Goal: Browse casually: Explore the website without a specific task or goal

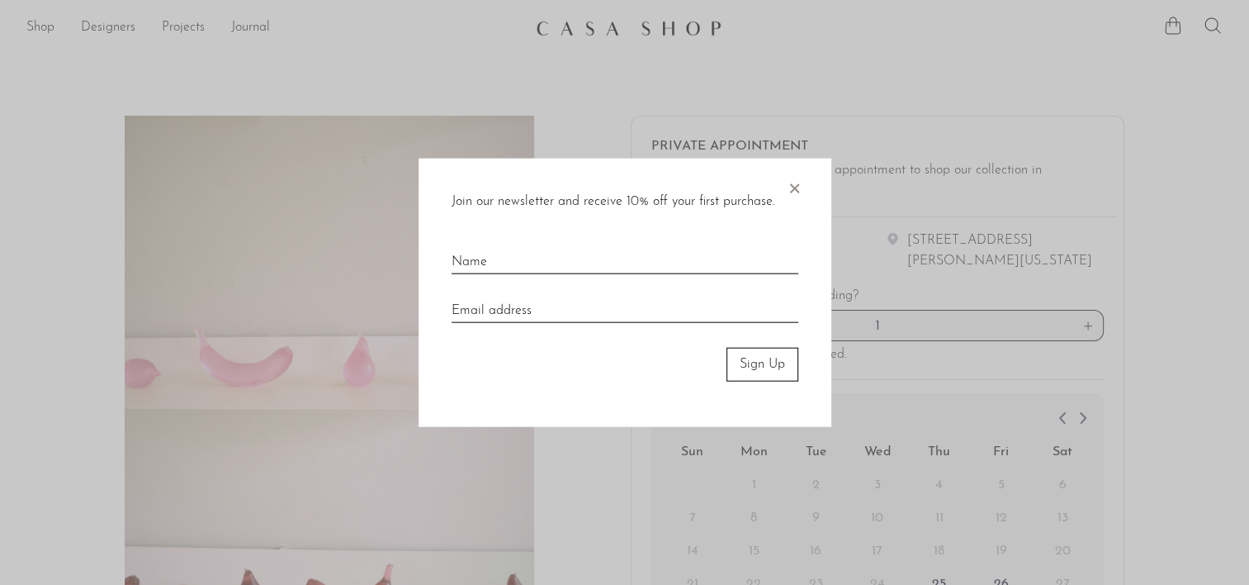
click at [803, 187] on div "Join our newsletter and receive 10% off your first purchase. × Sign Up" at bounding box center [625, 293] width 413 height 268
click at [793, 190] on span "×" at bounding box center [794, 185] width 17 height 53
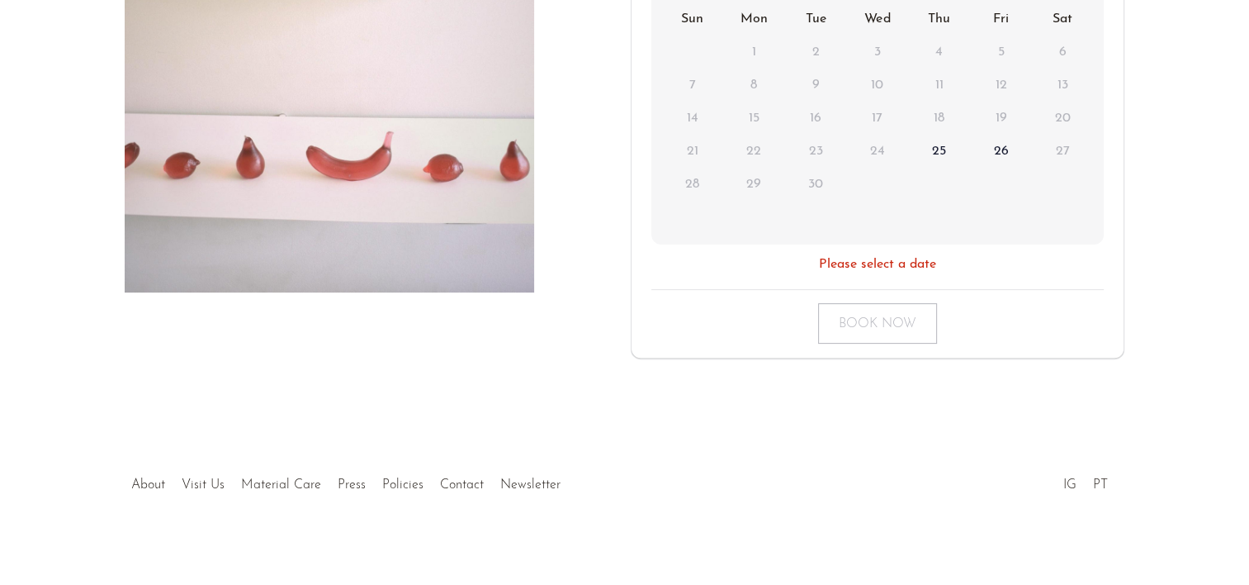
scroll to position [443, 0]
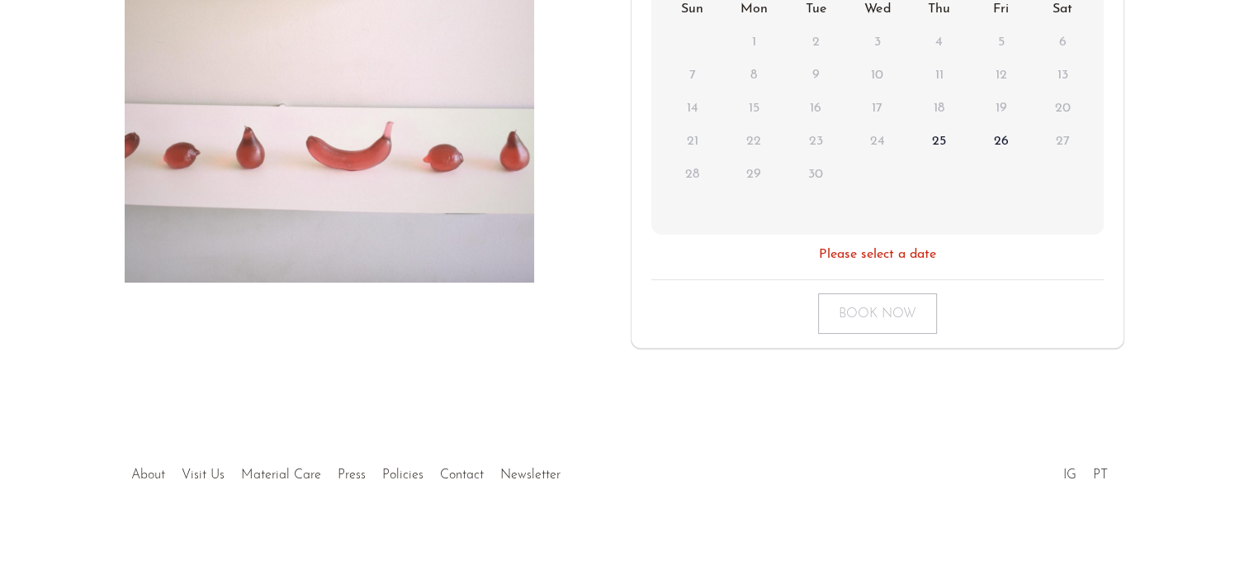
click at [141, 472] on link "About" at bounding box center [148, 474] width 34 height 13
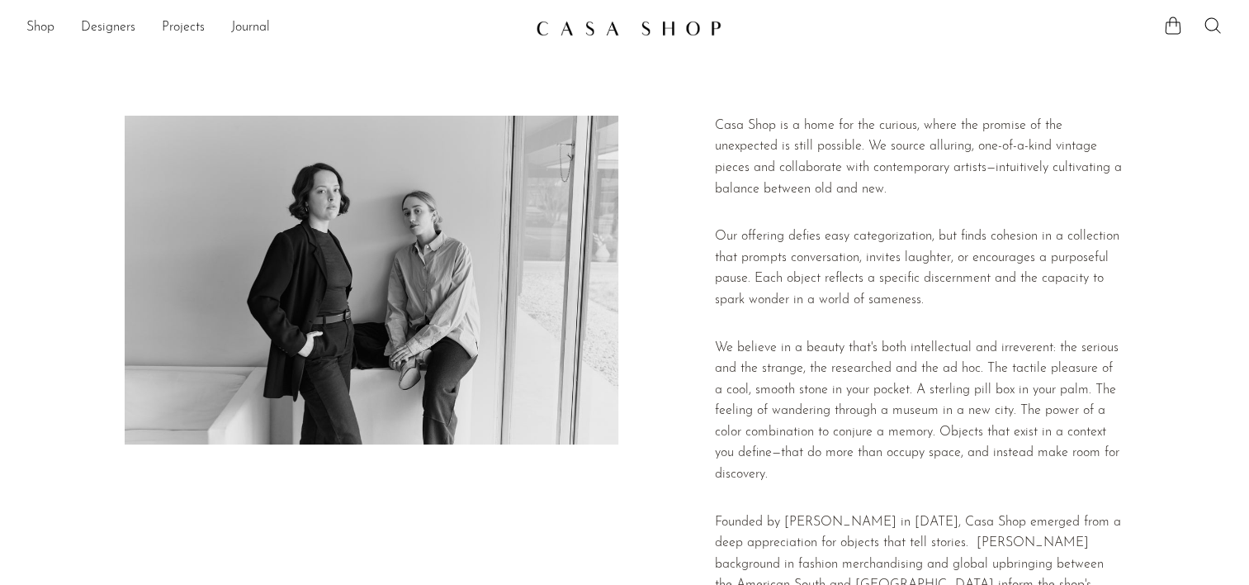
click at [385, 345] on img at bounding box center [372, 280] width 494 height 329
click at [40, 29] on link "Shop" at bounding box center [40, 27] width 28 height 21
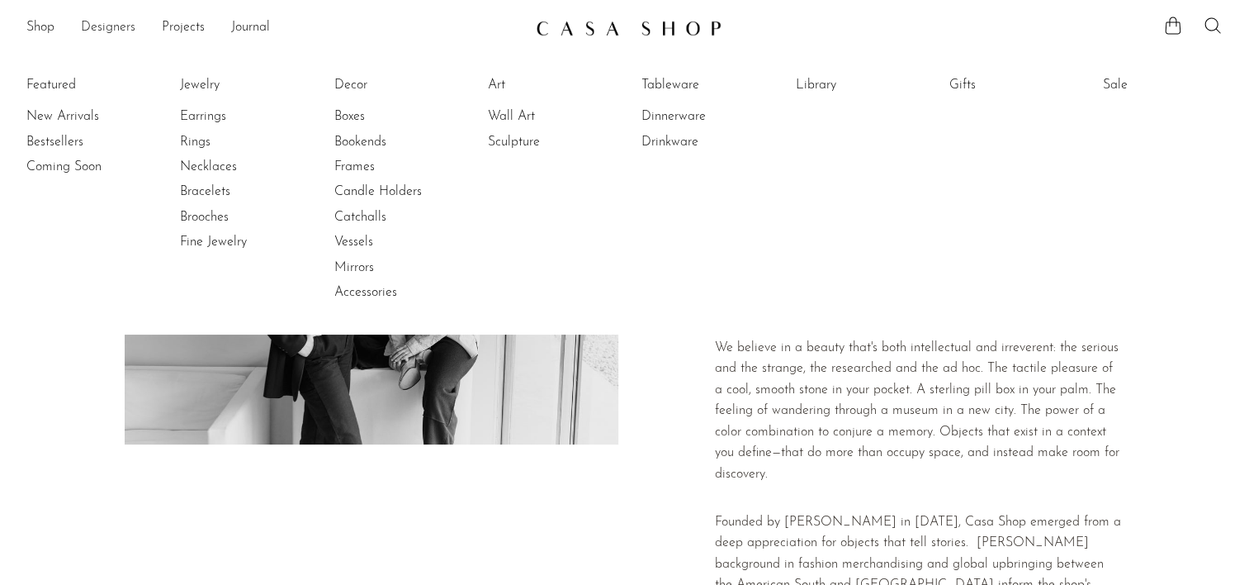
click at [122, 24] on link "Designers" at bounding box center [108, 27] width 54 height 21
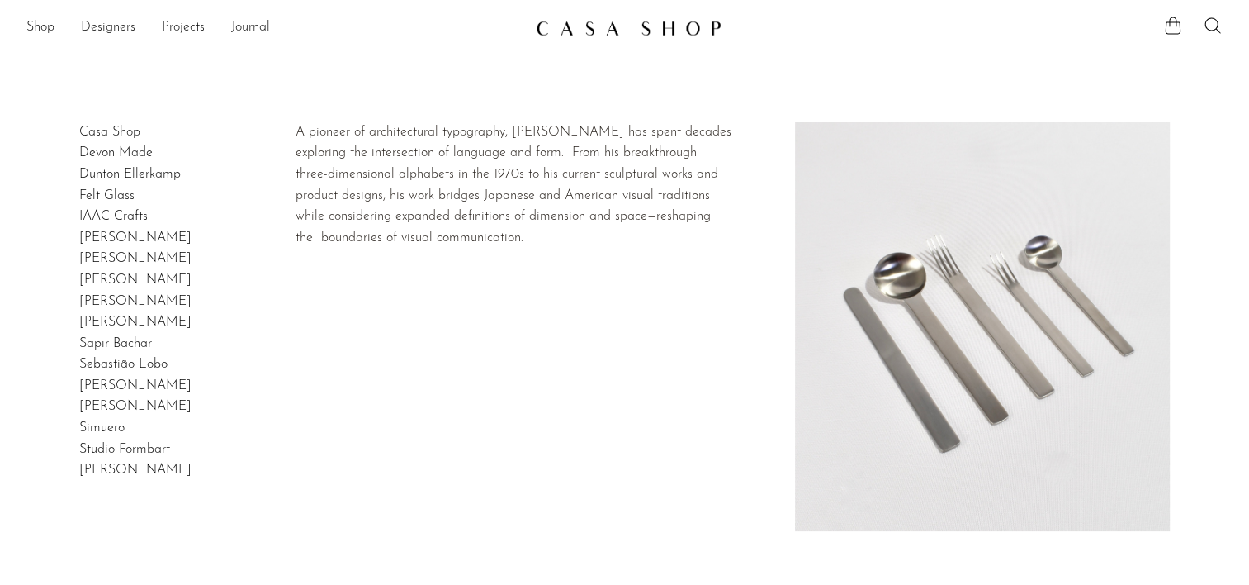
click at [172, 469] on link "[PERSON_NAME]" at bounding box center [135, 469] width 112 height 13
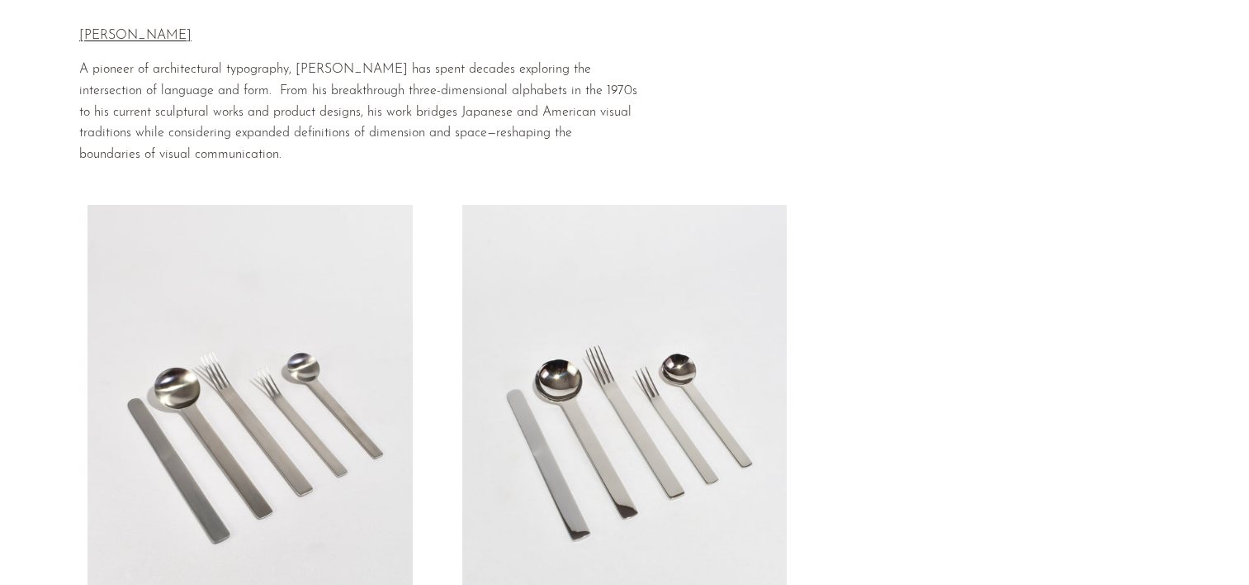
scroll to position [83, 0]
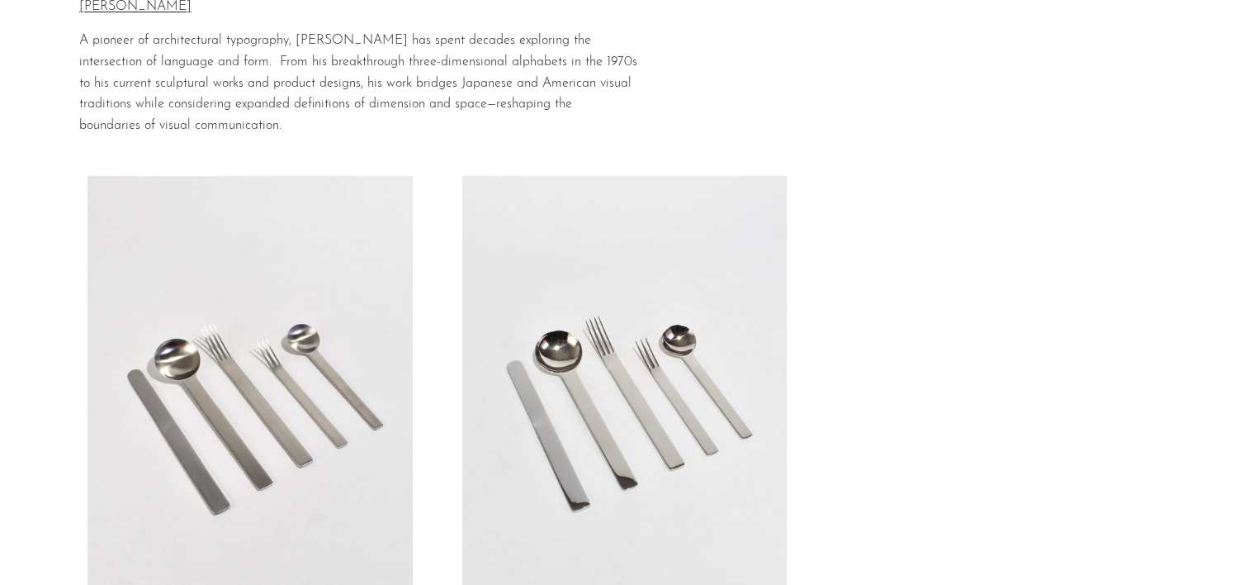
click at [259, 358] on link at bounding box center [250, 403] width 325 height 455
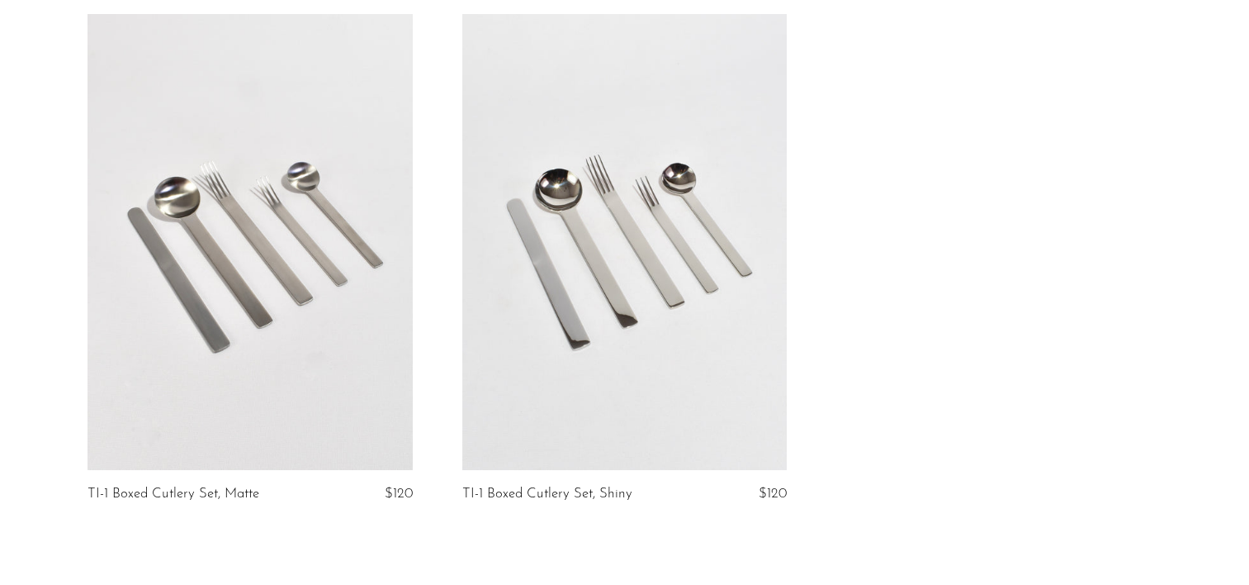
scroll to position [248, 0]
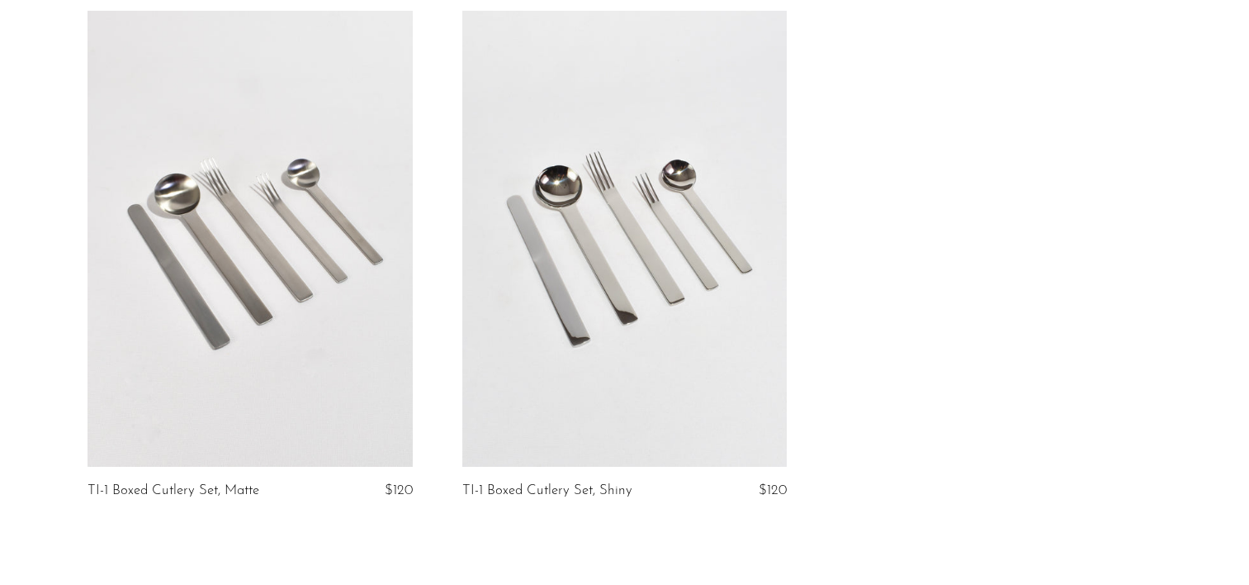
click at [274, 241] on link at bounding box center [250, 238] width 325 height 455
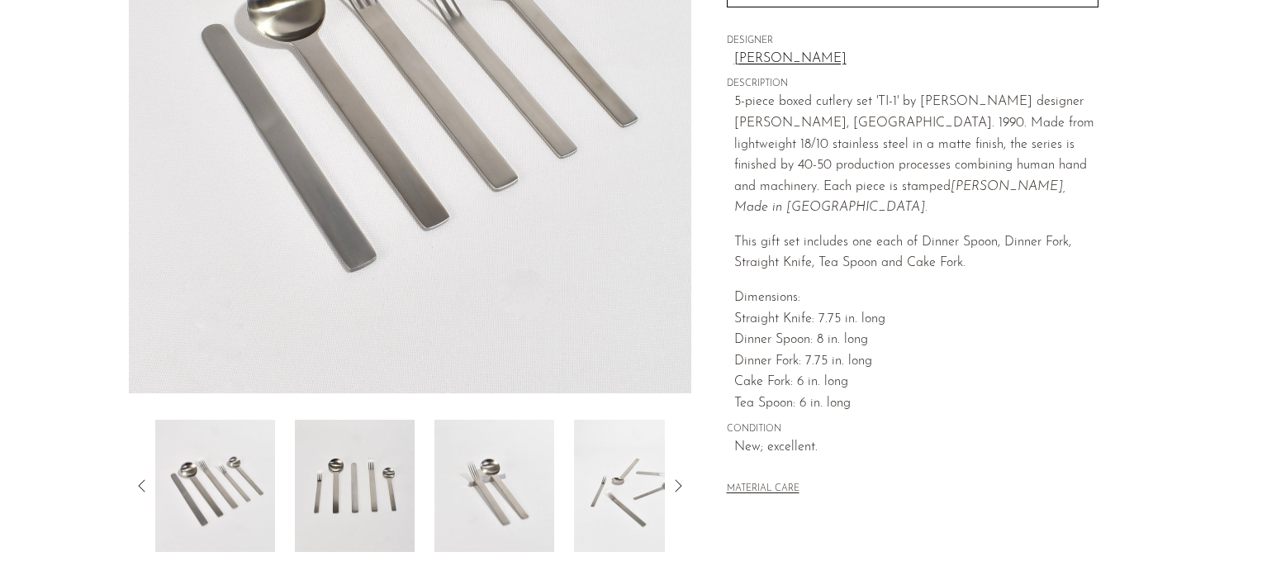
scroll to position [330, 0]
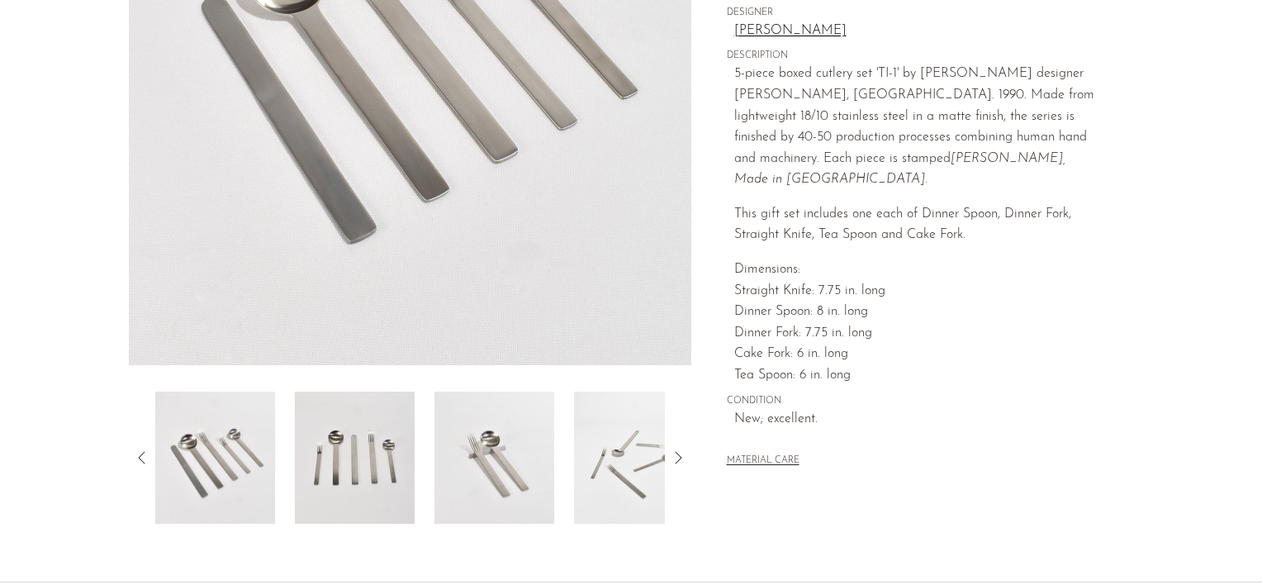
click at [610, 458] on img at bounding box center [634, 457] width 120 height 132
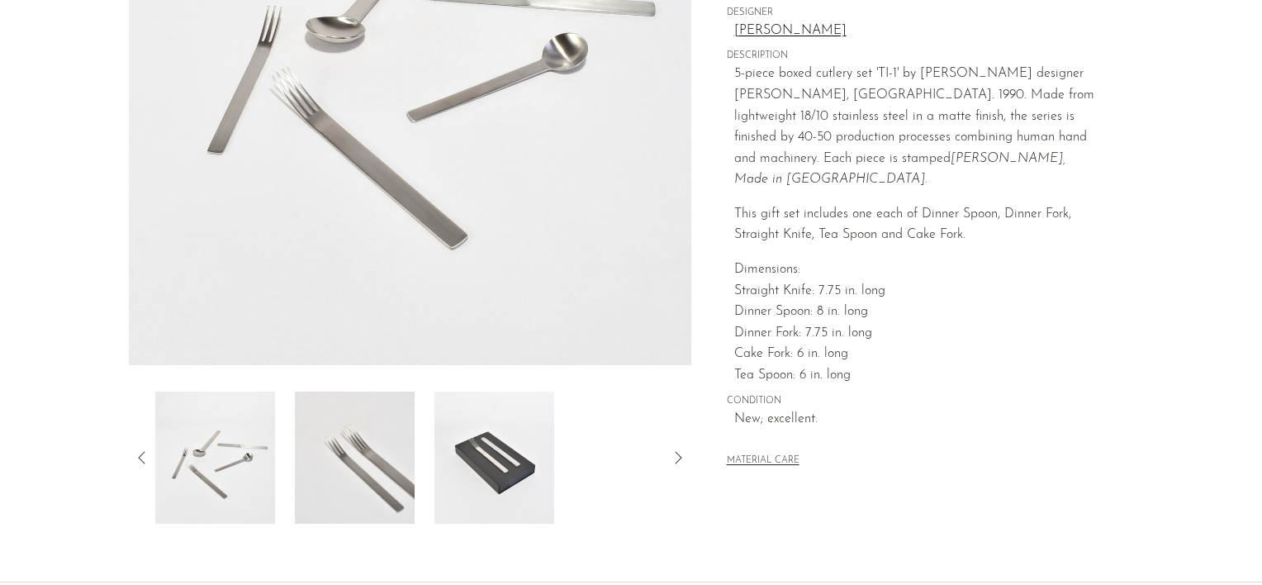
click at [510, 482] on img at bounding box center [494, 457] width 120 height 132
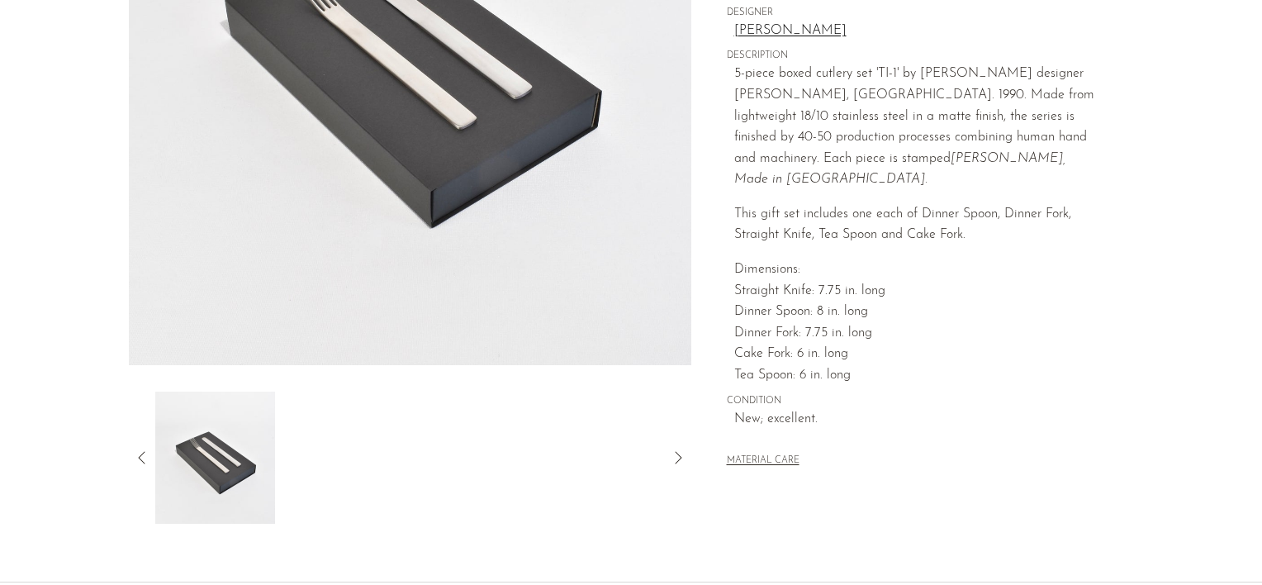
click at [680, 458] on icon at bounding box center [678, 457] width 7 height 12
click at [139, 454] on icon at bounding box center [142, 458] width 20 height 20
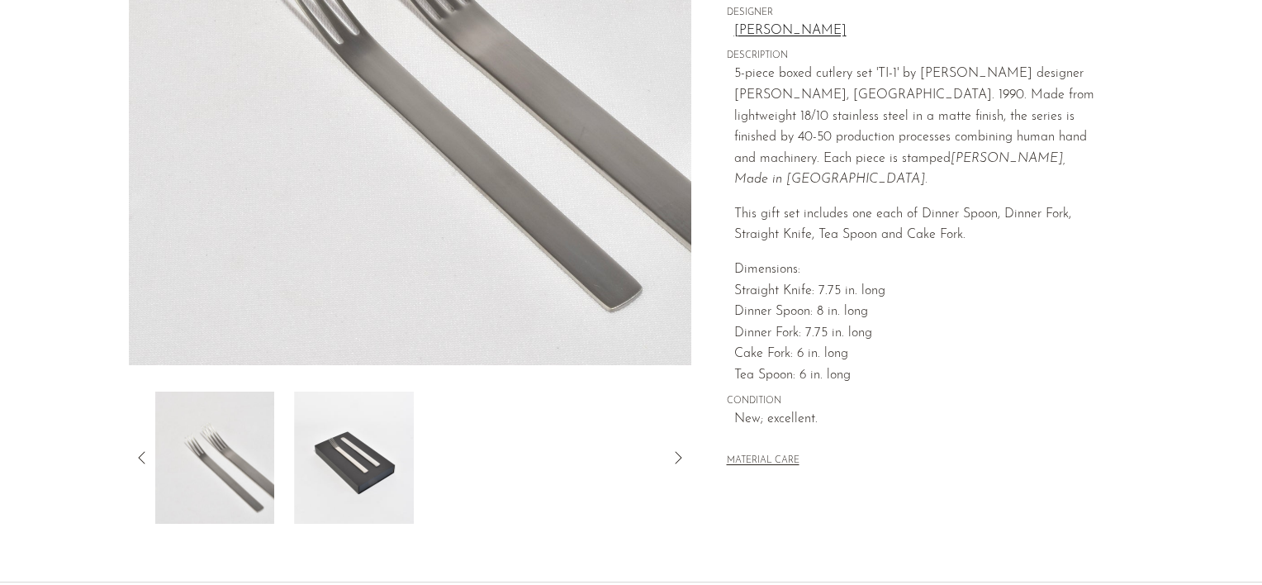
click at [139, 454] on icon at bounding box center [142, 458] width 20 height 20
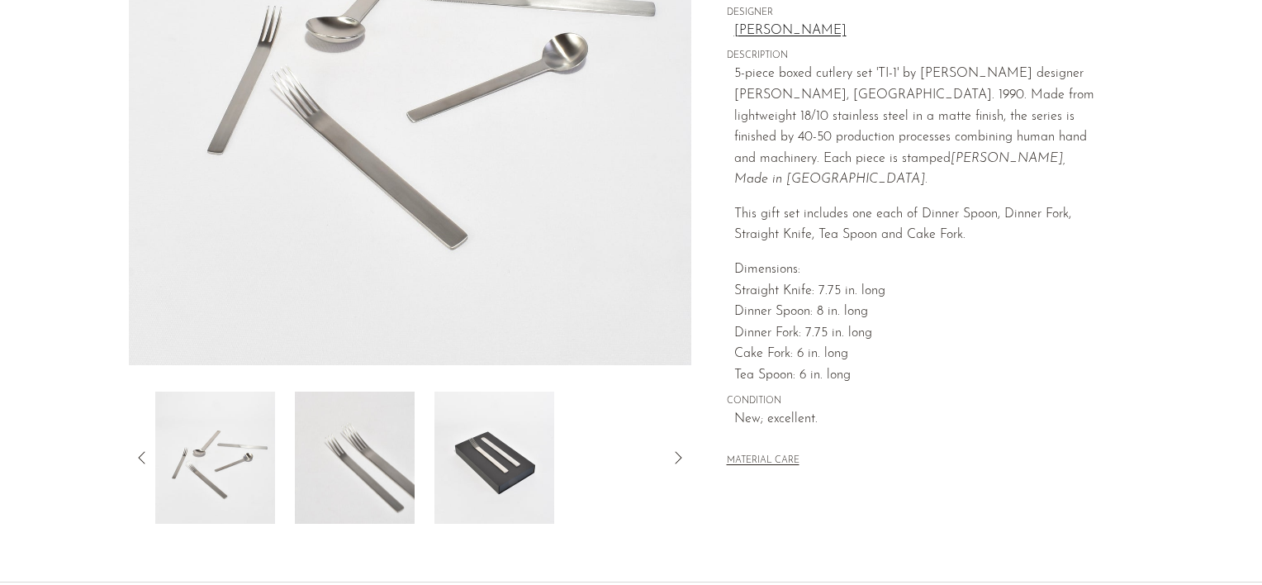
click at [139, 455] on icon at bounding box center [142, 458] width 20 height 20
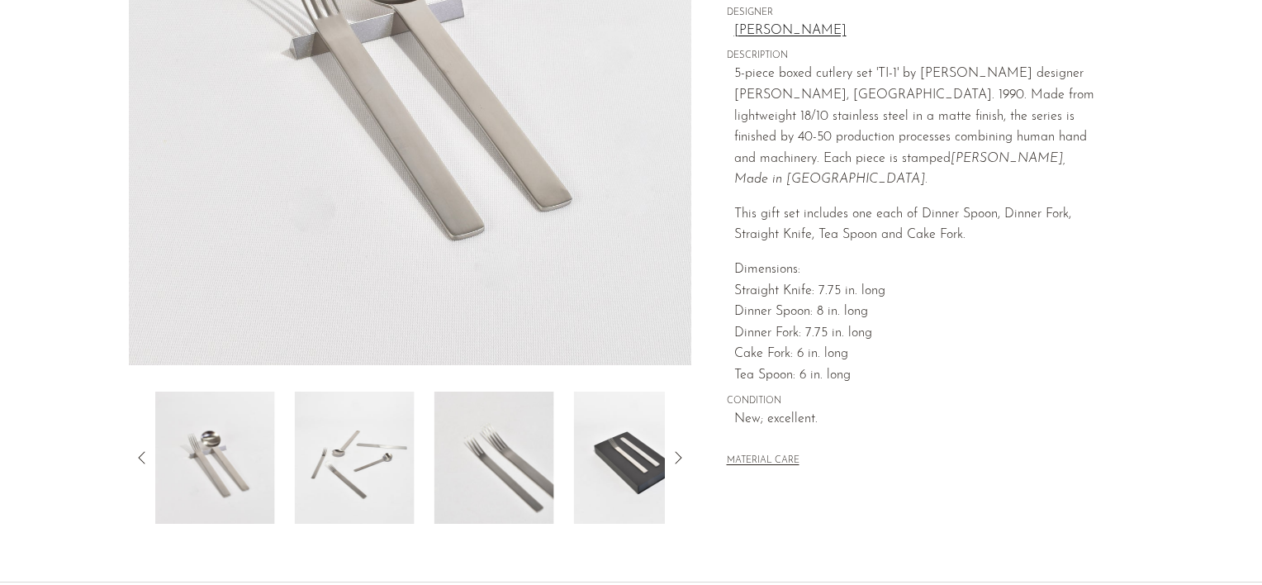
click at [197, 459] on img at bounding box center [215, 457] width 120 height 132
click at [324, 463] on img at bounding box center [355, 457] width 120 height 132
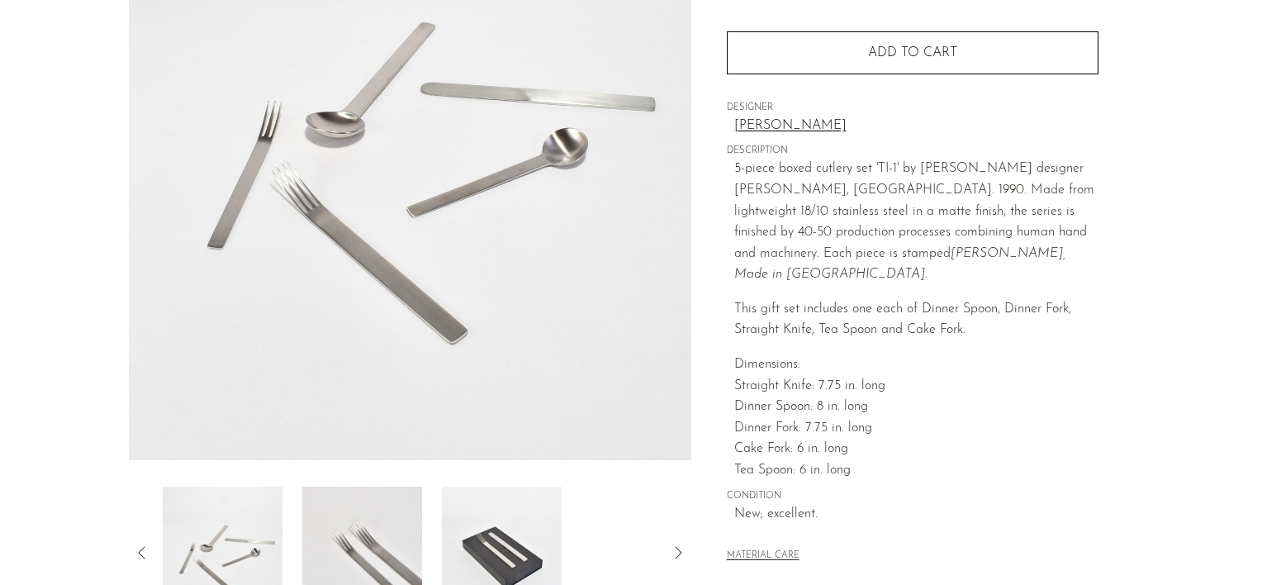
scroll to position [83, 0]
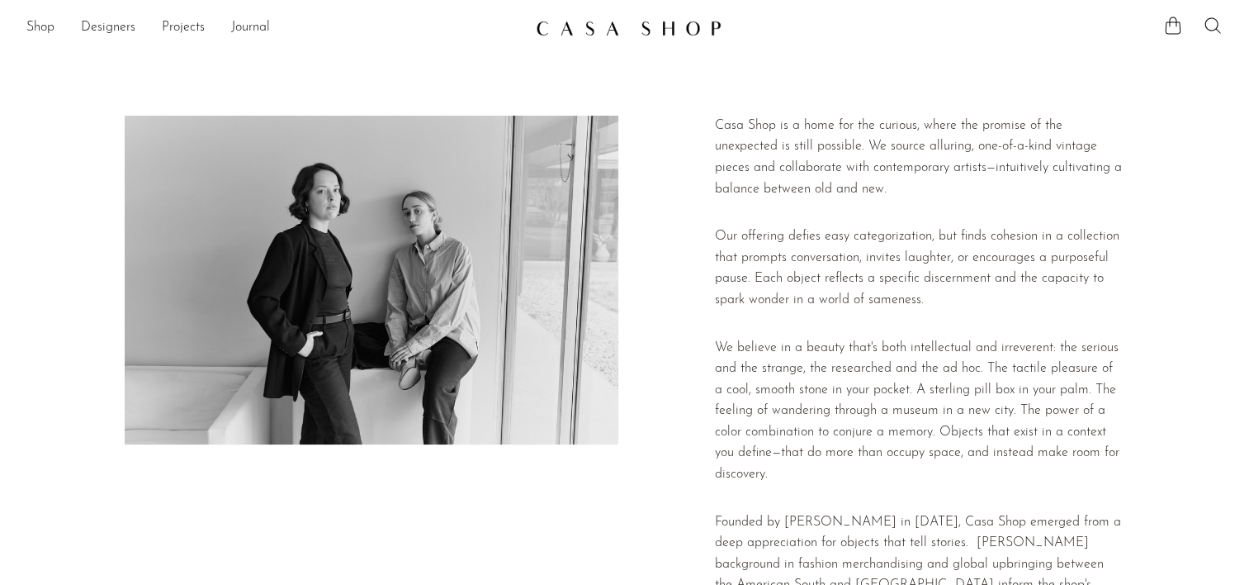
click at [393, 254] on img at bounding box center [372, 280] width 494 height 329
click at [34, 24] on link "Shop" at bounding box center [40, 27] width 28 height 21
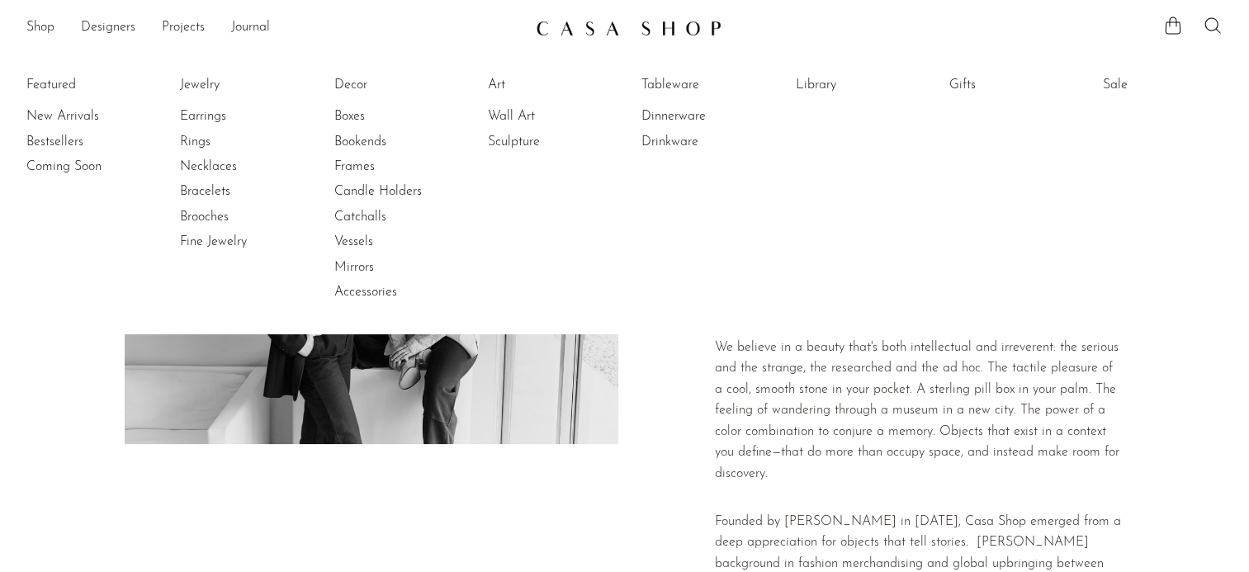
click at [860, 448] on p "We believe in a beauty that's both intellectual and irreverent: the serious and…" at bounding box center [920, 412] width 410 height 148
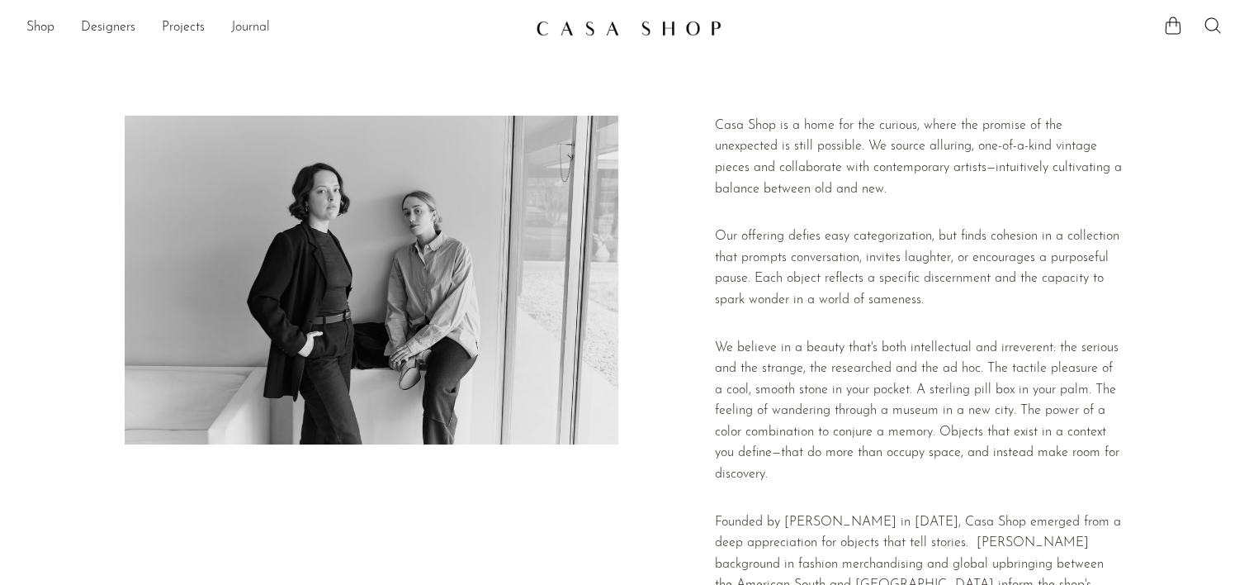
click at [244, 26] on link "Journal" at bounding box center [250, 27] width 39 height 21
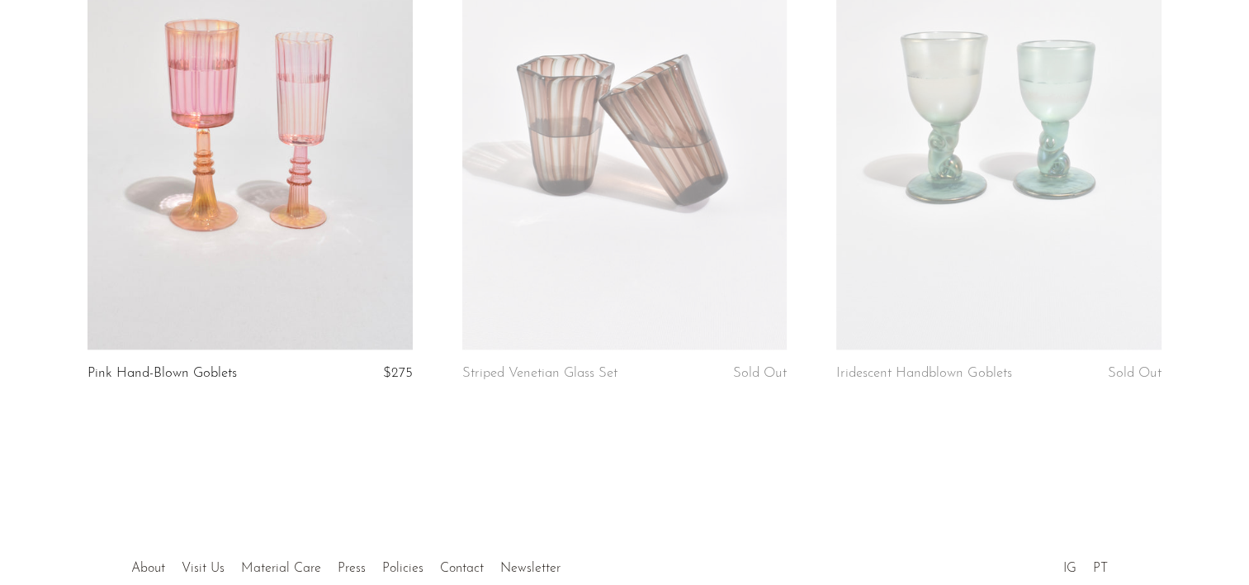
scroll to position [2500, 0]
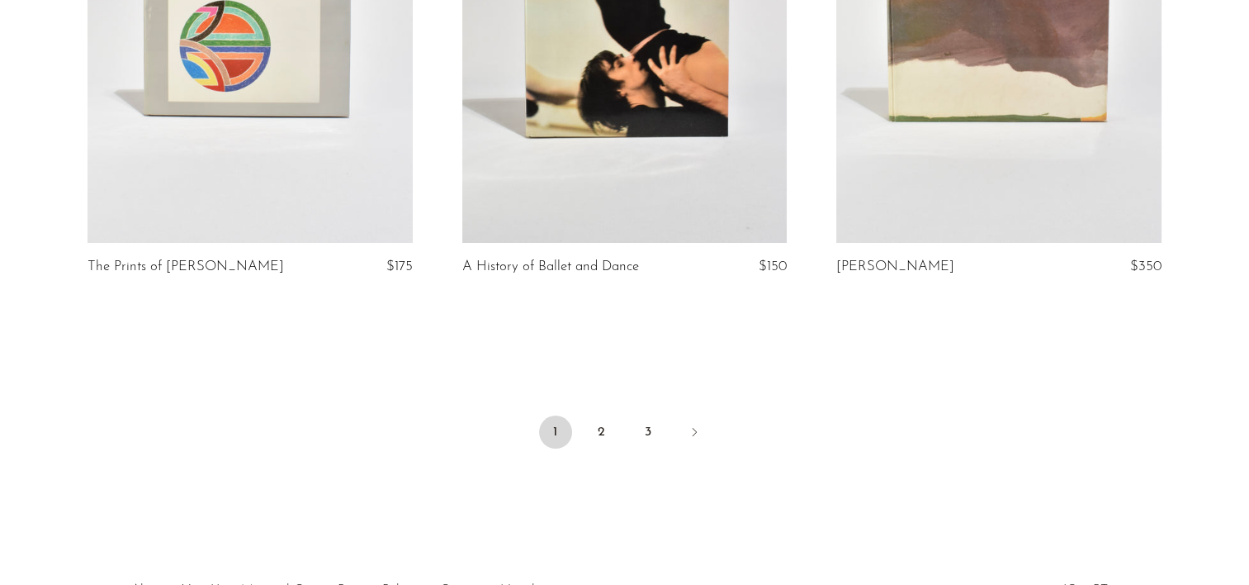
scroll to position [6103, 0]
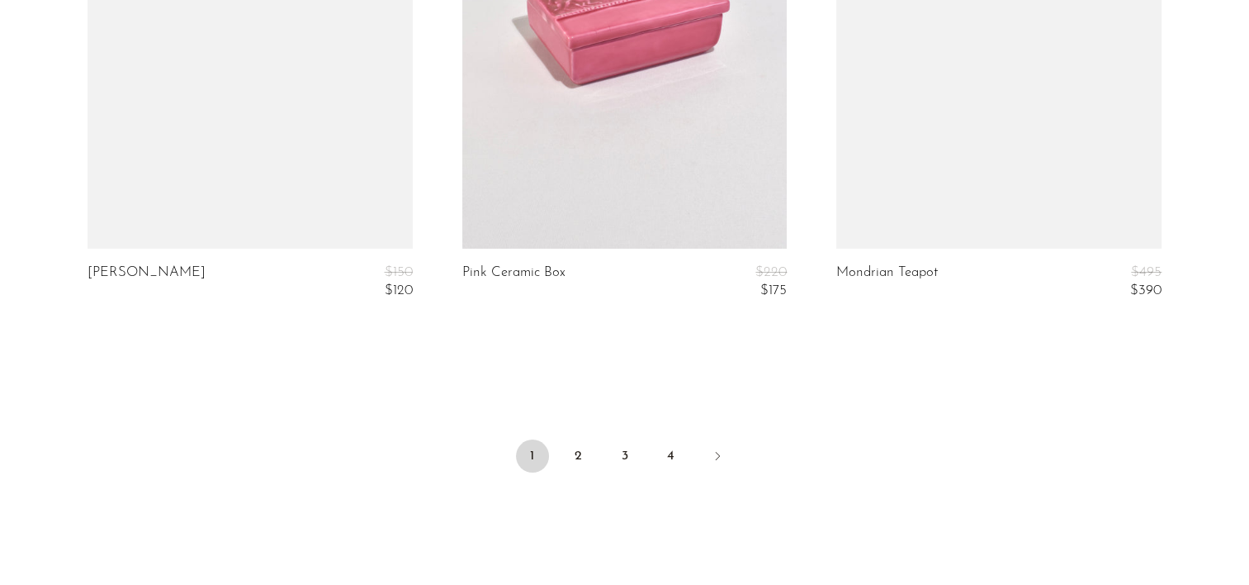
scroll to position [6430, 0]
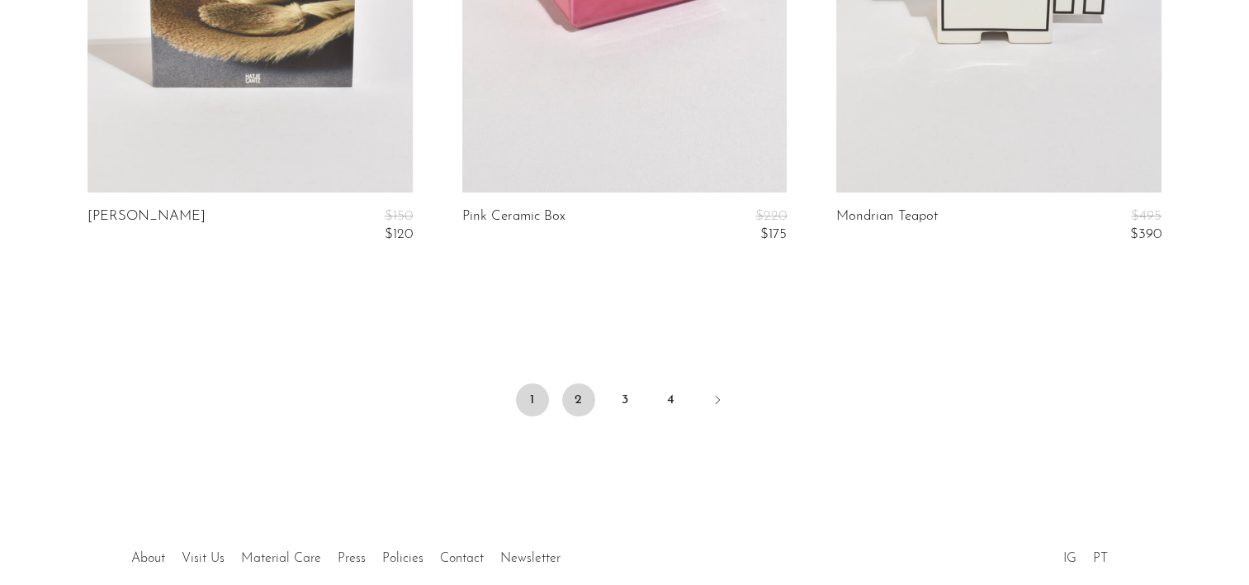
click at [578, 395] on link "2" at bounding box center [578, 399] width 33 height 33
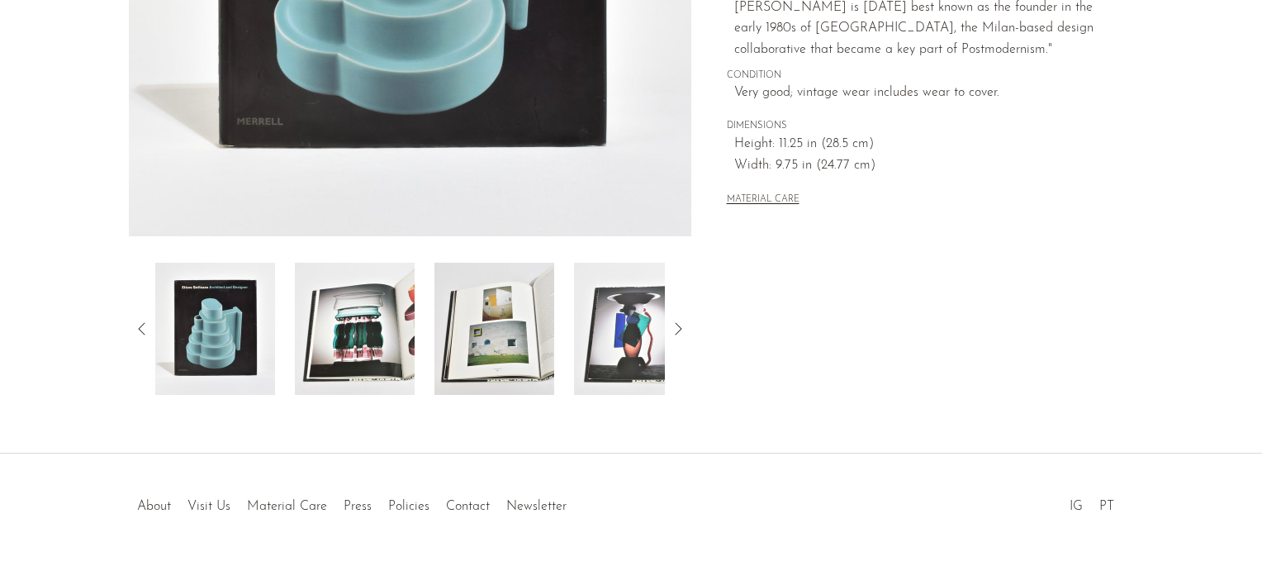
scroll to position [490, 0]
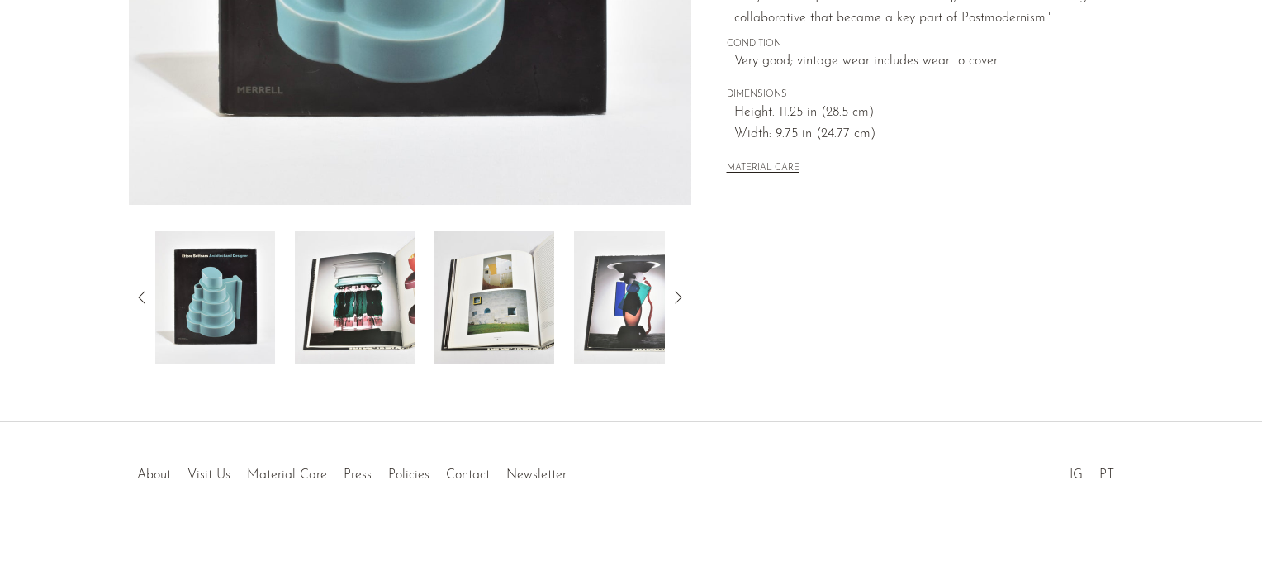
click at [391, 310] on img at bounding box center [355, 297] width 120 height 132
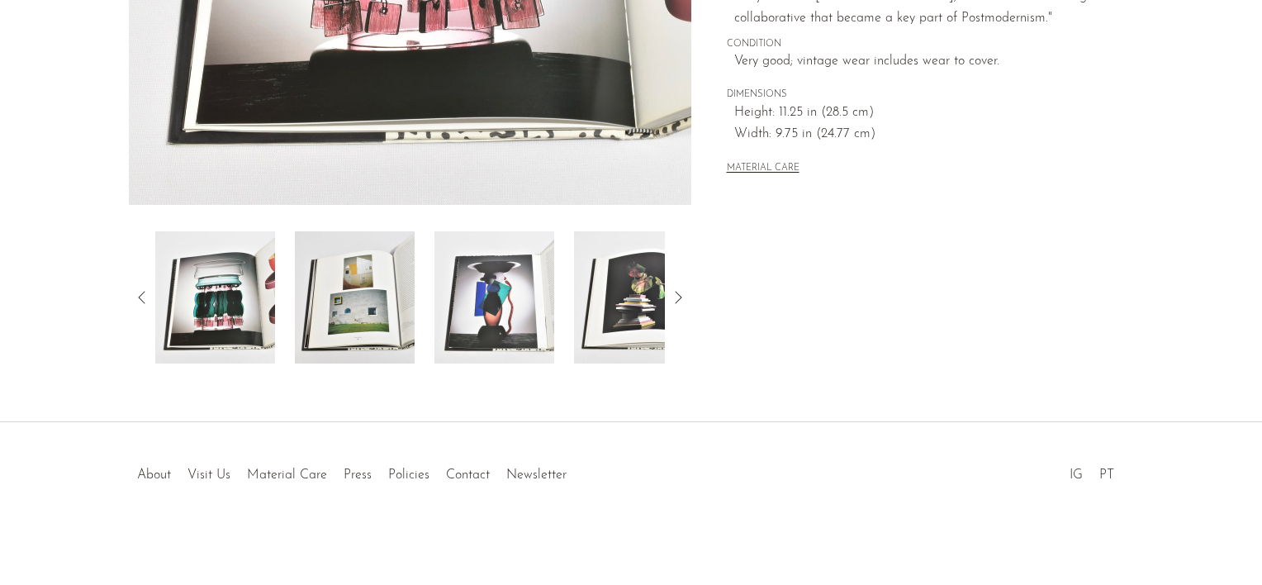
click at [483, 324] on img at bounding box center [494, 297] width 120 height 132
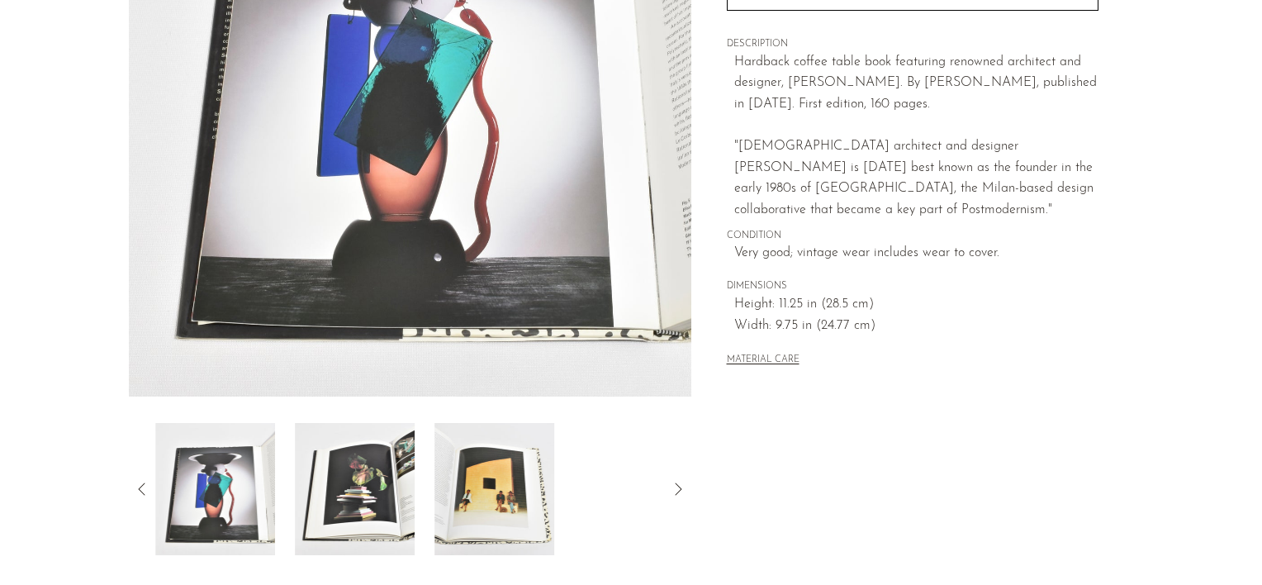
scroll to position [160, 0]
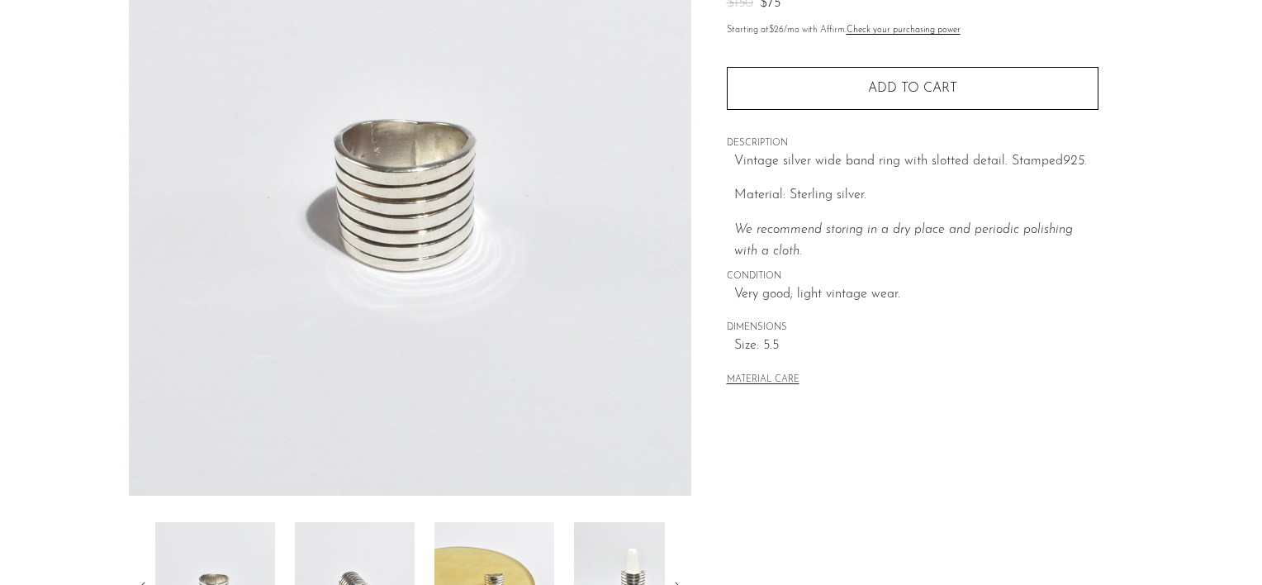
scroll to position [490, 0]
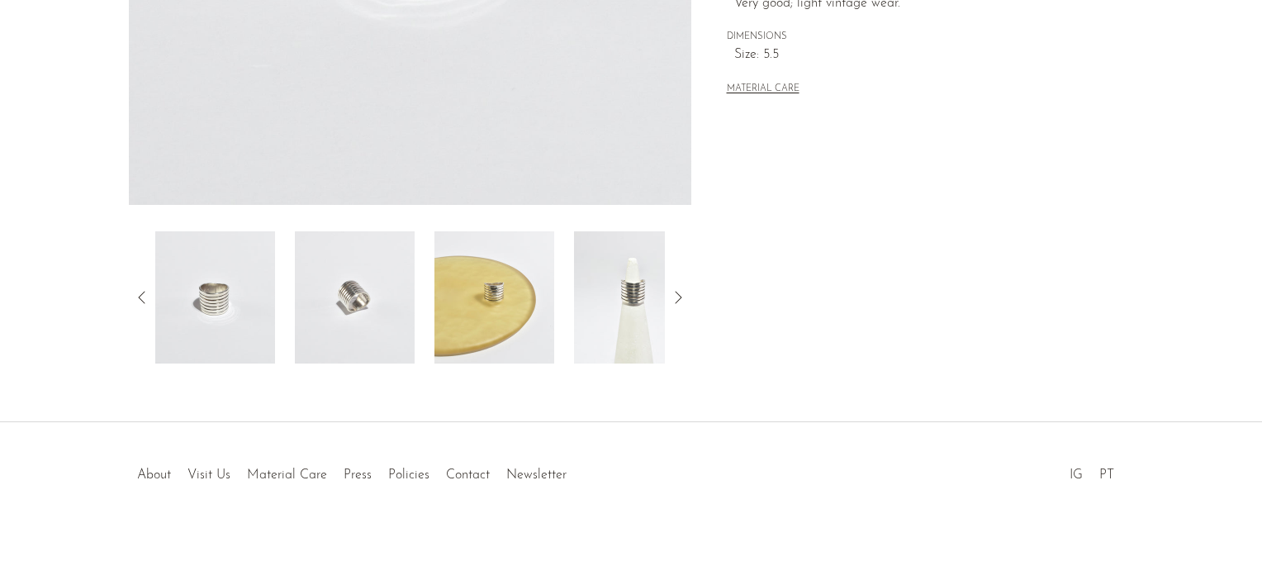
click at [629, 317] on img at bounding box center [634, 297] width 120 height 132
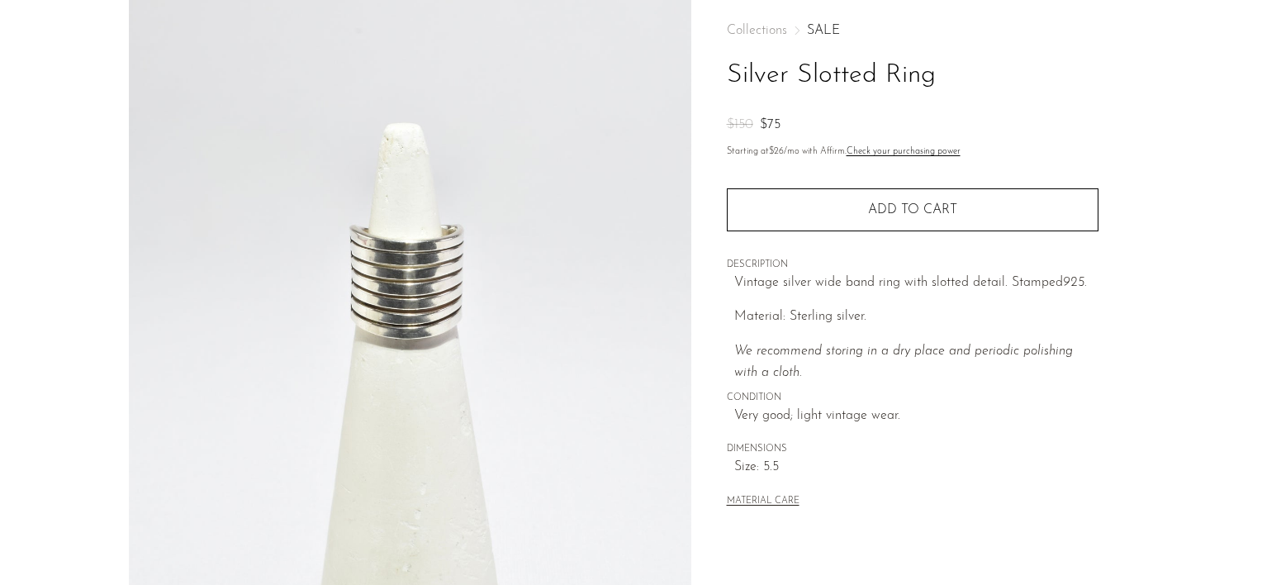
scroll to position [78, 0]
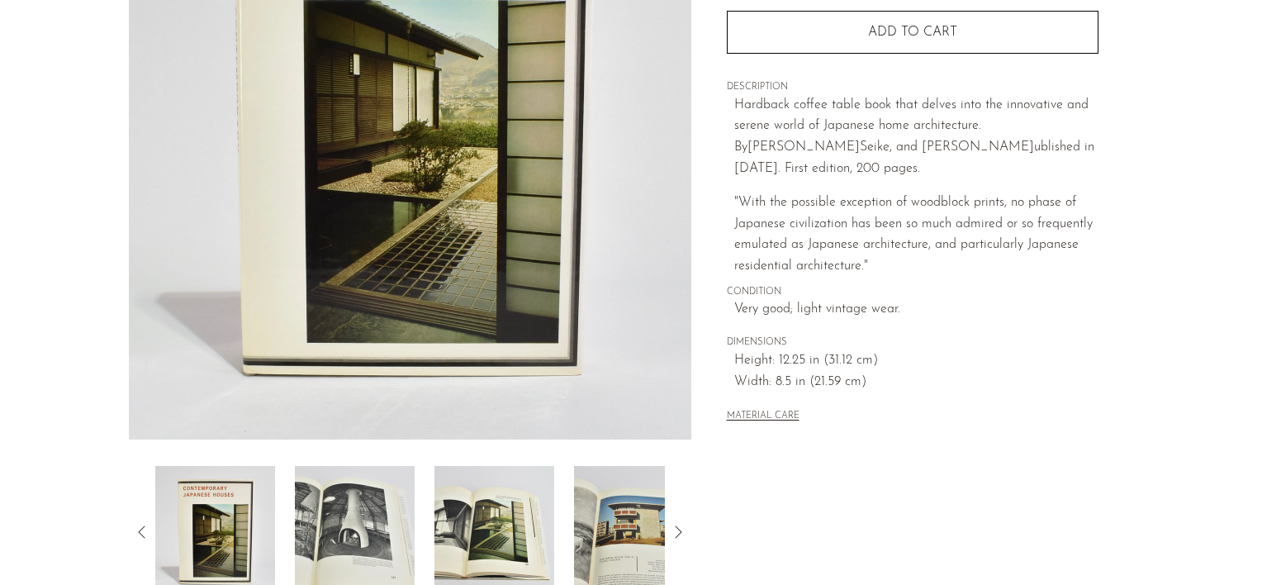
scroll to position [413, 0]
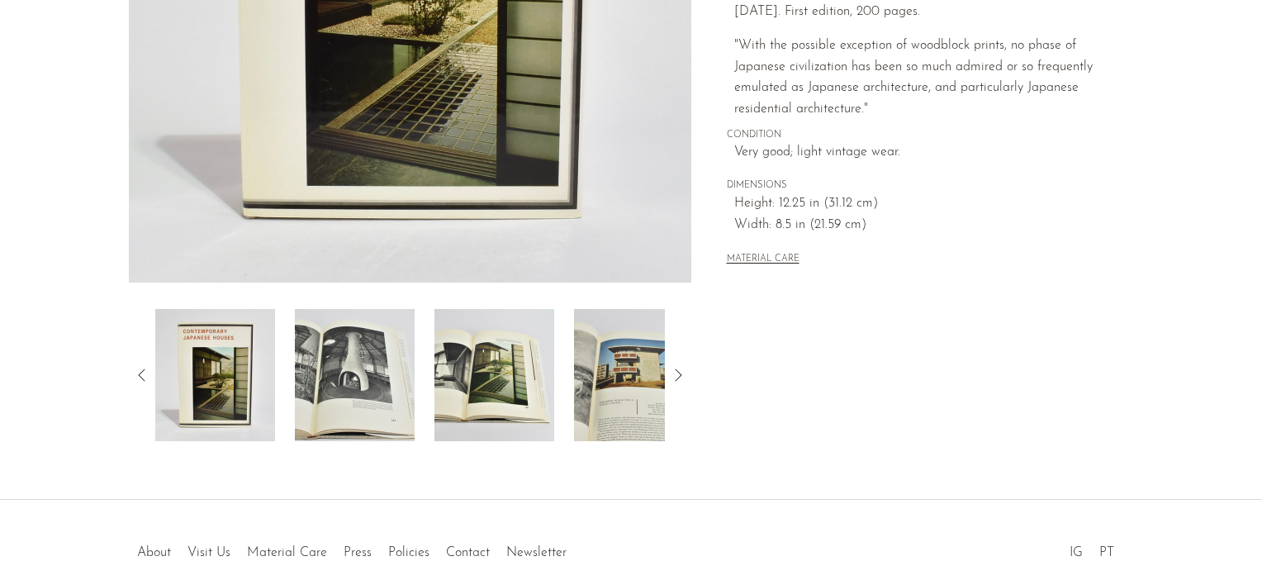
click at [557, 391] on div at bounding box center [409, 375] width 509 height 132
click at [502, 400] on img at bounding box center [494, 375] width 120 height 132
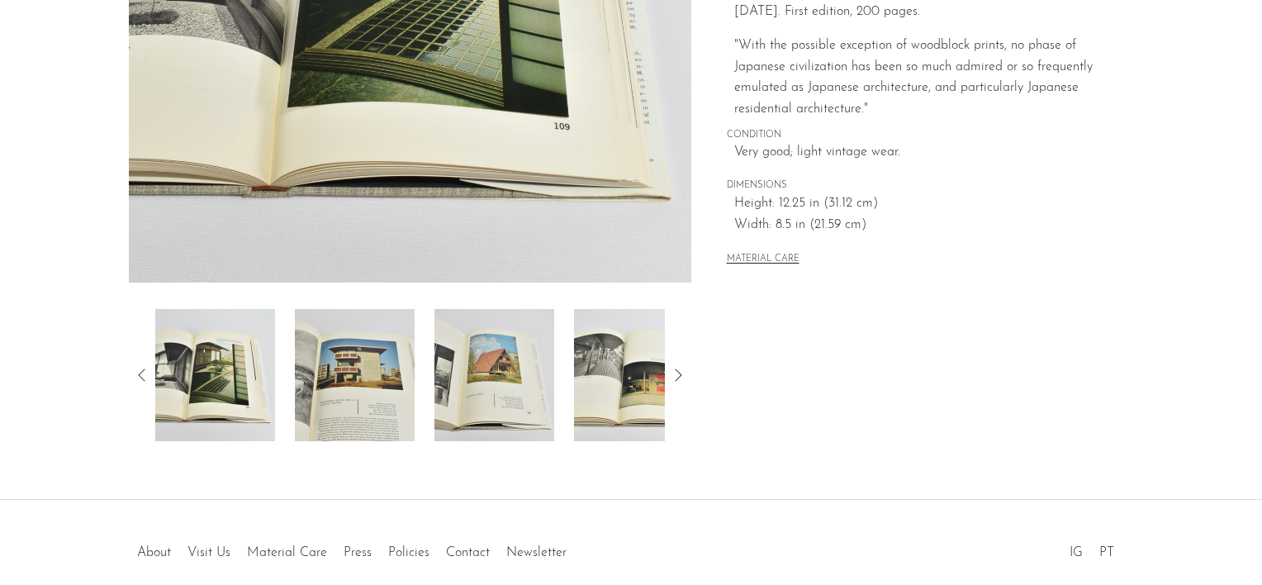
click at [351, 400] on img at bounding box center [355, 375] width 120 height 132
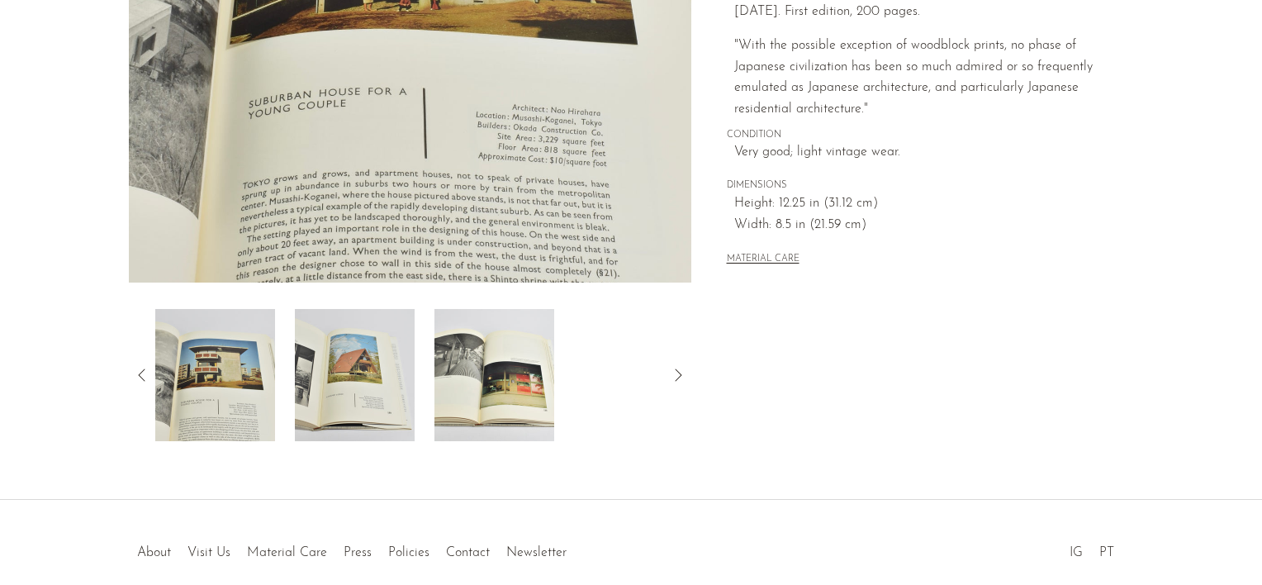
click at [528, 397] on img at bounding box center [494, 375] width 120 height 132
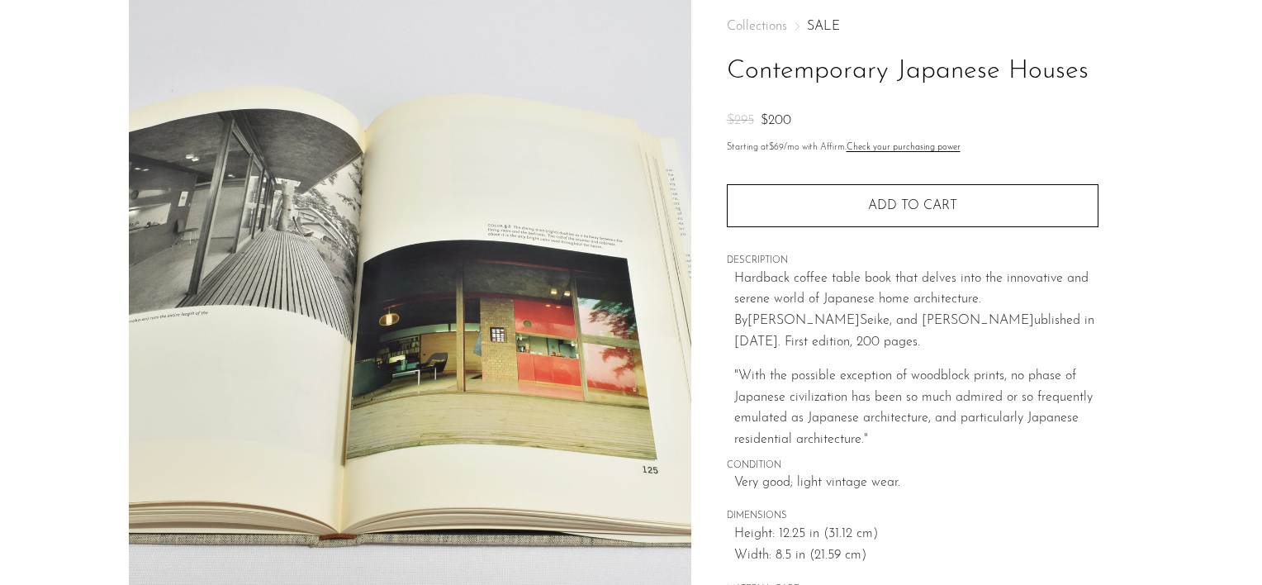
scroll to position [0, 0]
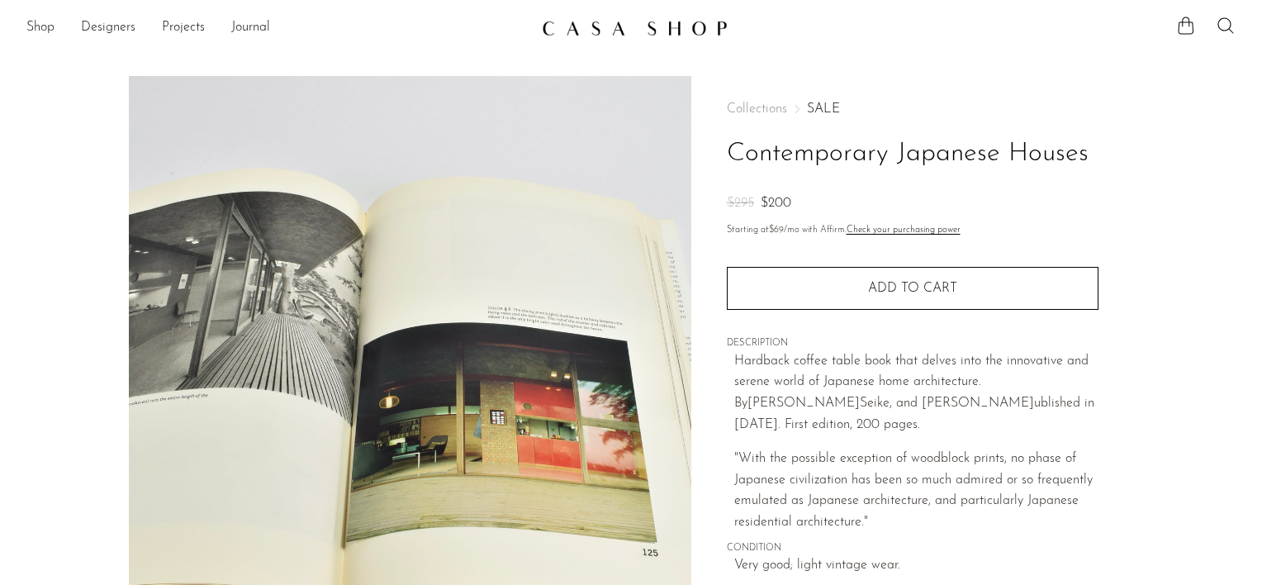
click at [654, 28] on img at bounding box center [635, 28] width 186 height 17
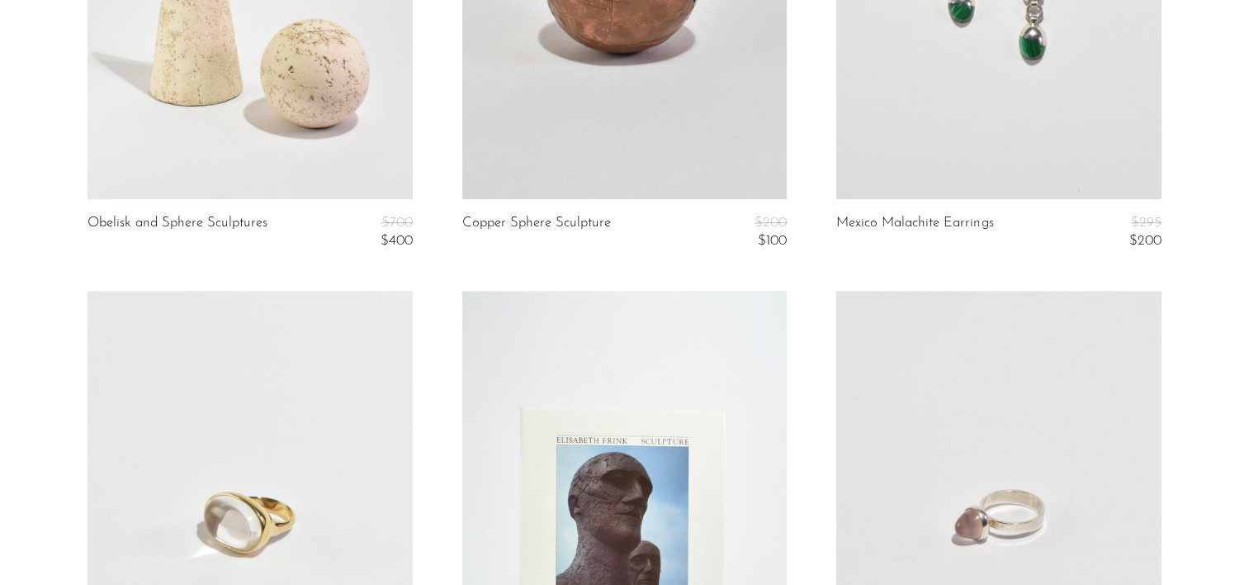
scroll to position [1734, 0]
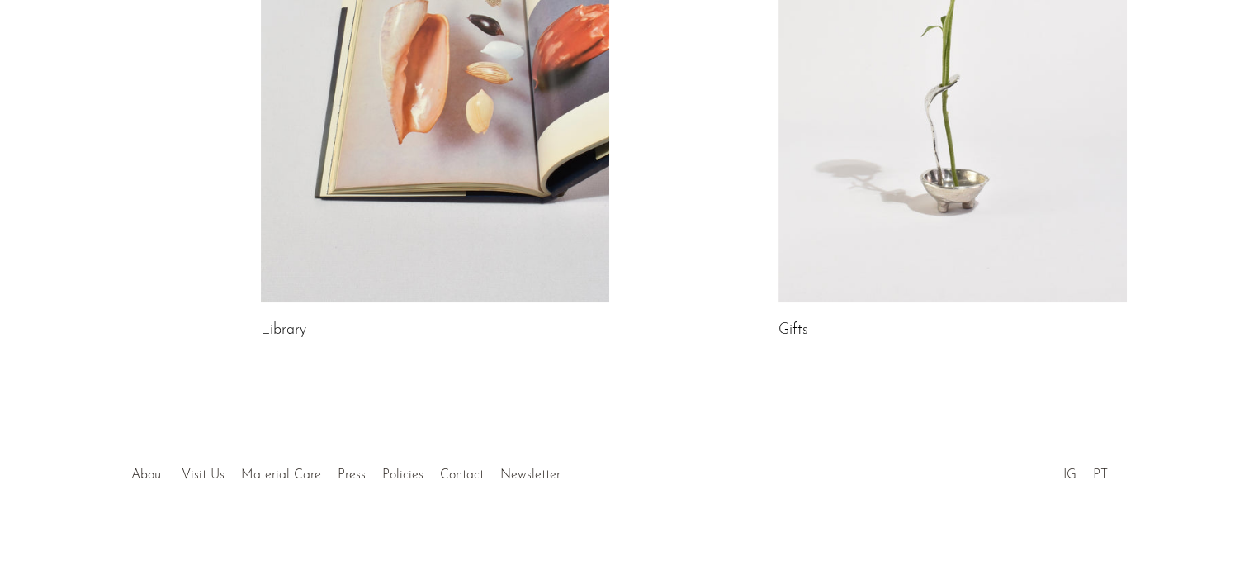
scroll to position [773, 0]
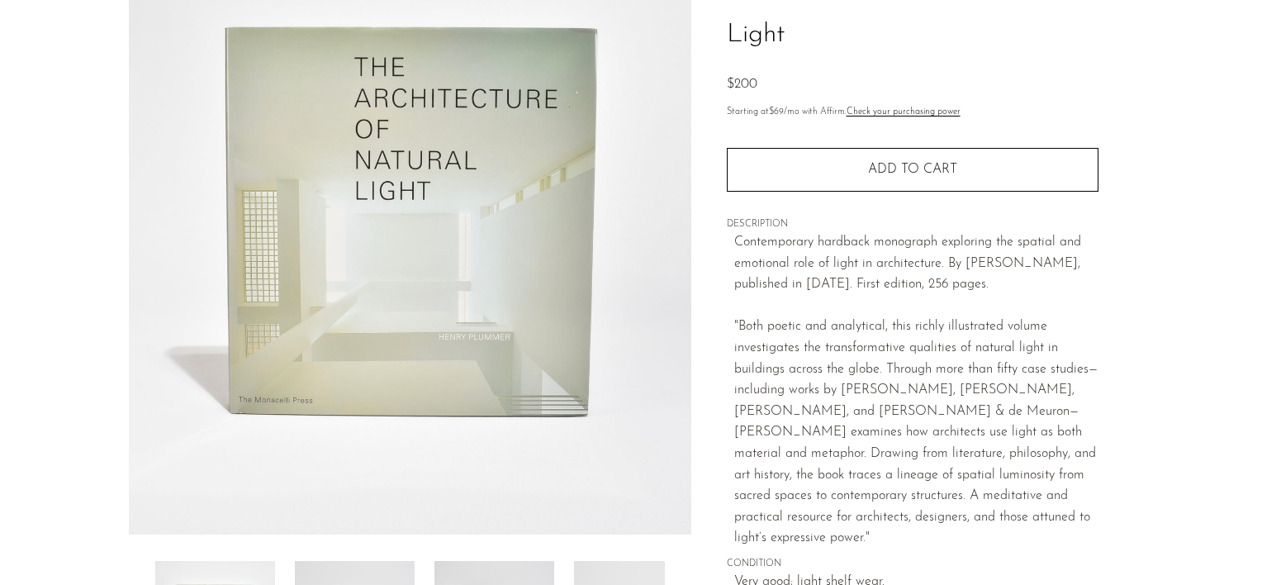
scroll to position [165, 0]
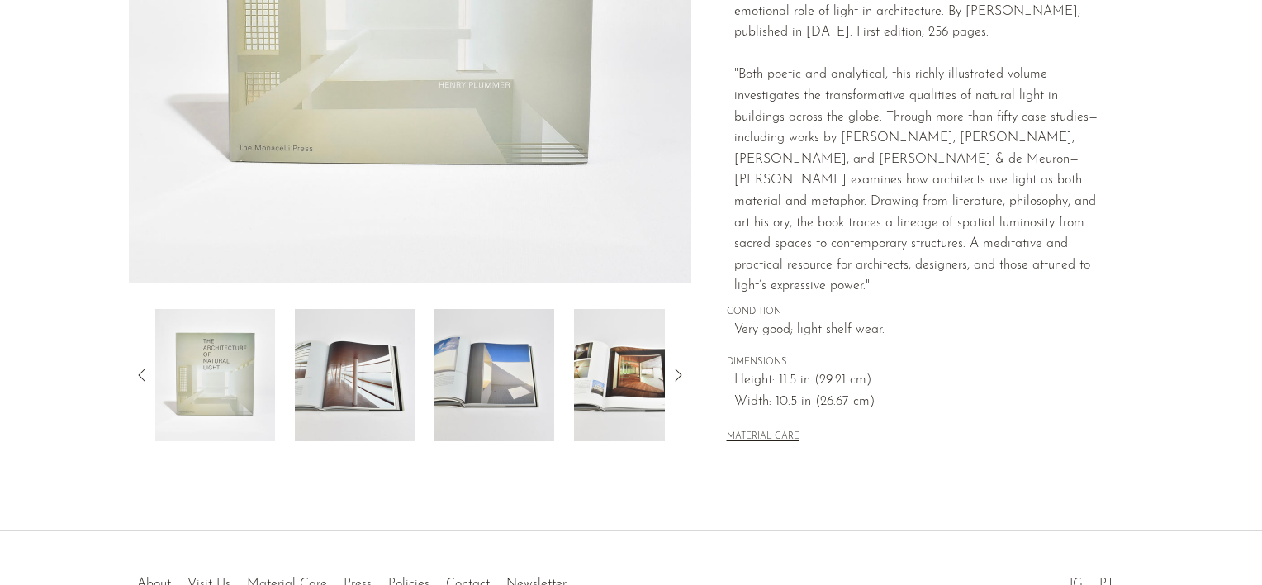
click at [514, 386] on img at bounding box center [494, 375] width 120 height 132
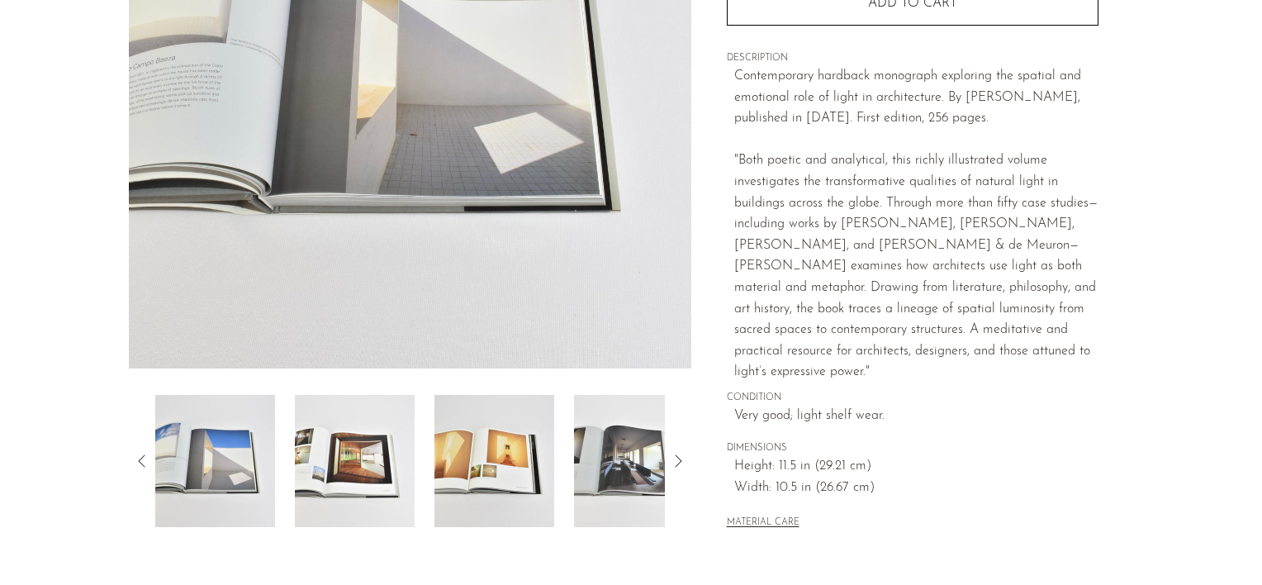
scroll to position [330, 0]
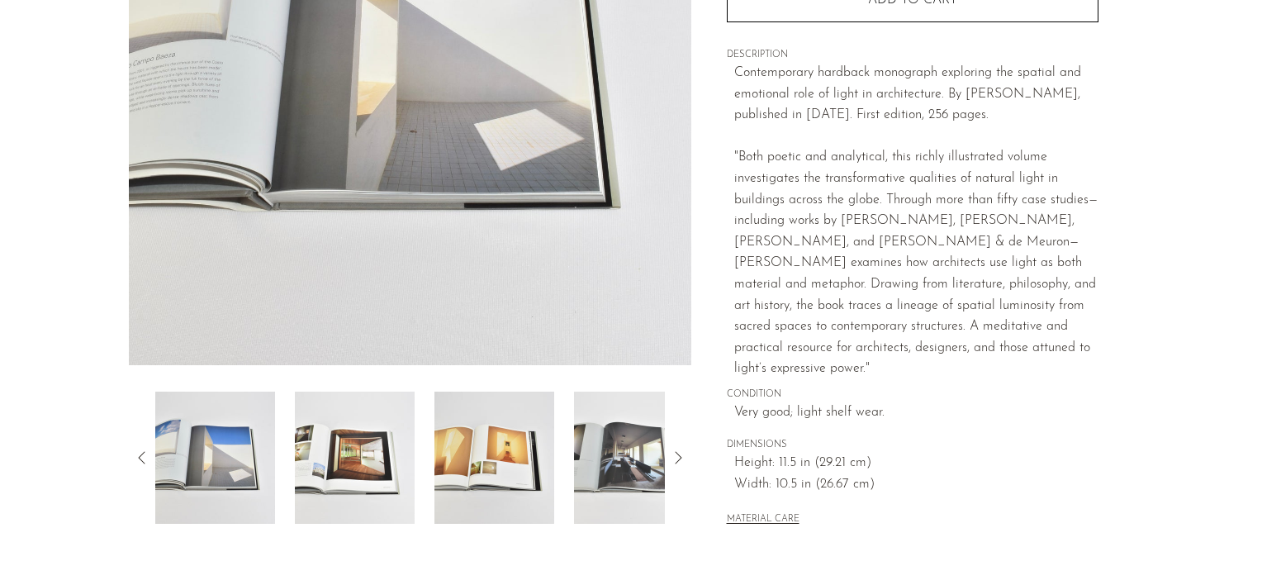
click at [306, 472] on img at bounding box center [355, 457] width 120 height 132
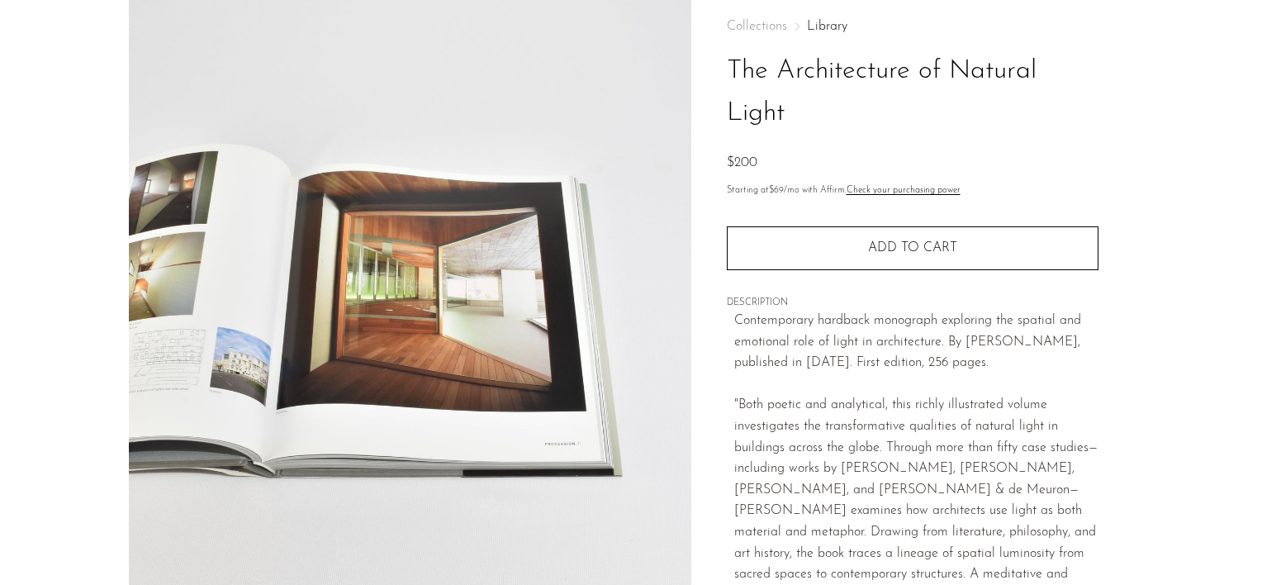
scroll to position [248, 0]
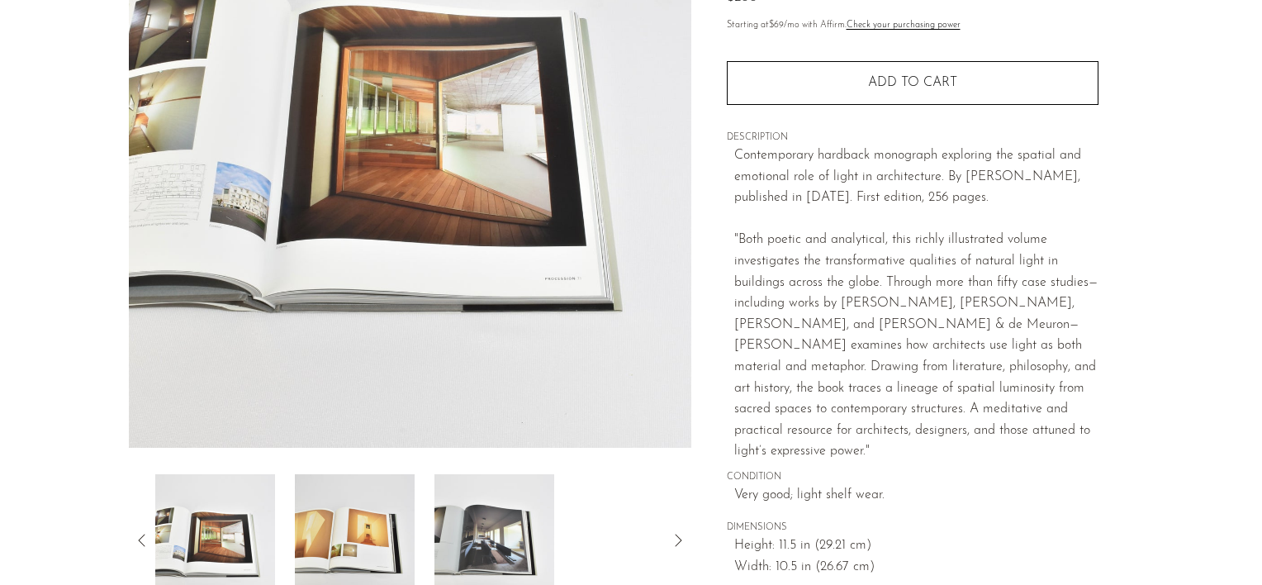
click at [527, 559] on img at bounding box center [494, 540] width 120 height 132
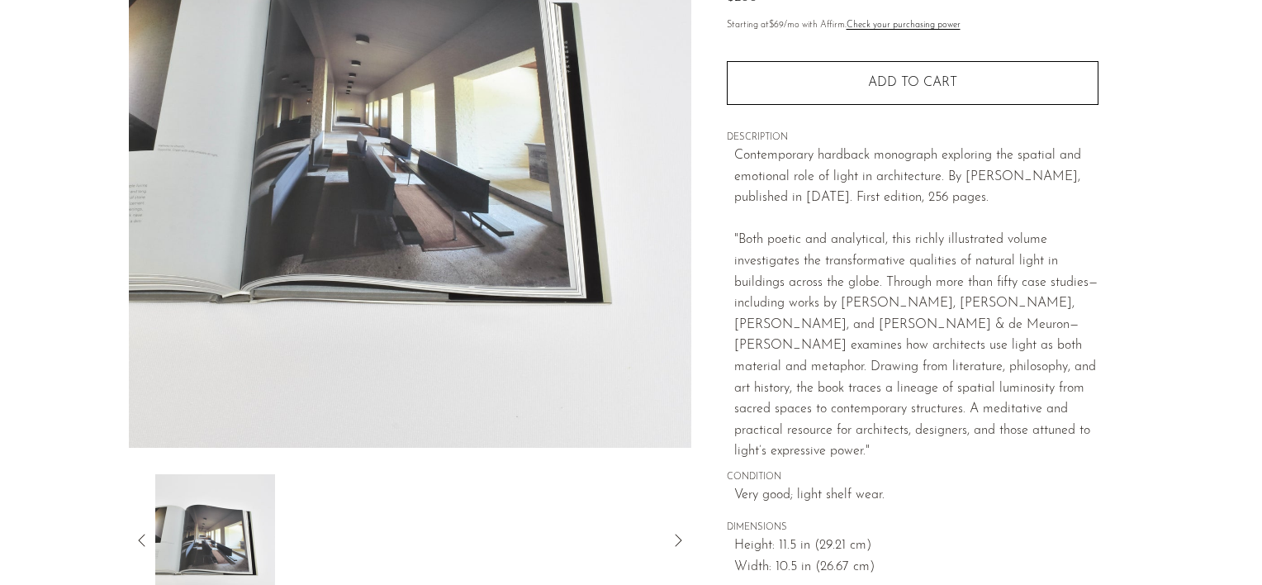
scroll to position [495, 0]
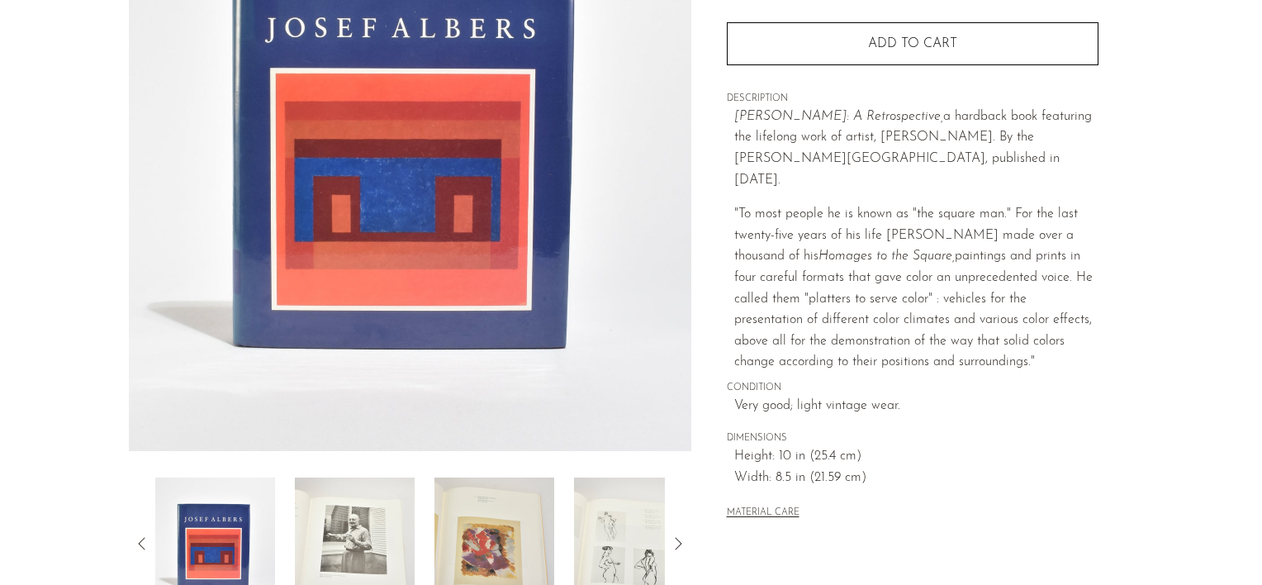
scroll to position [248, 0]
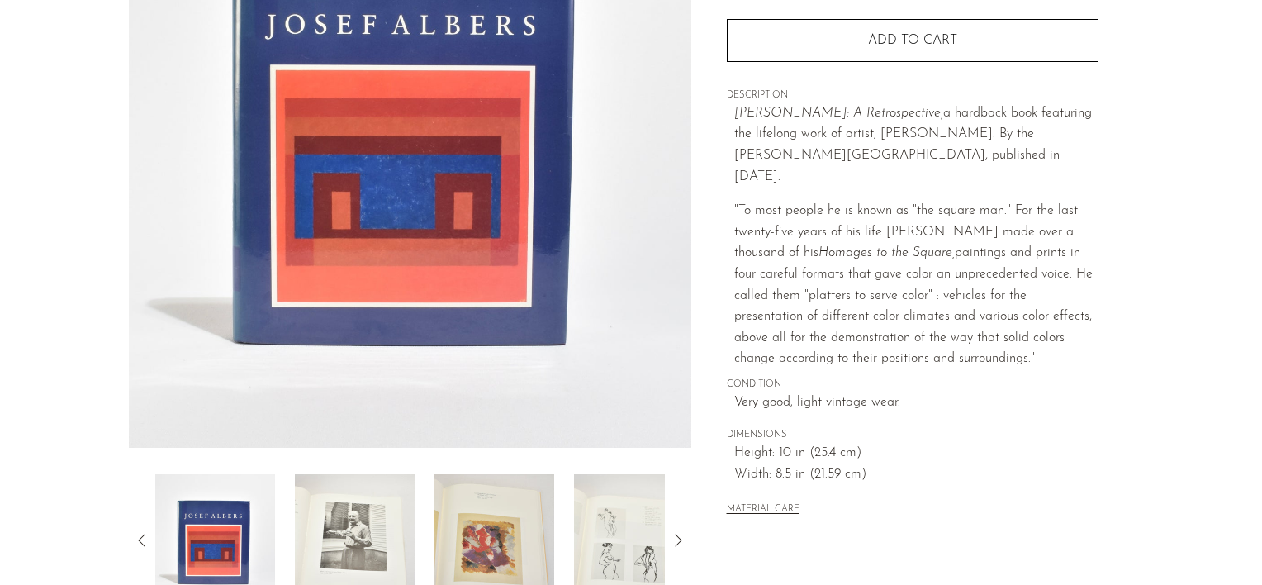
click at [500, 533] on img at bounding box center [494, 540] width 120 height 132
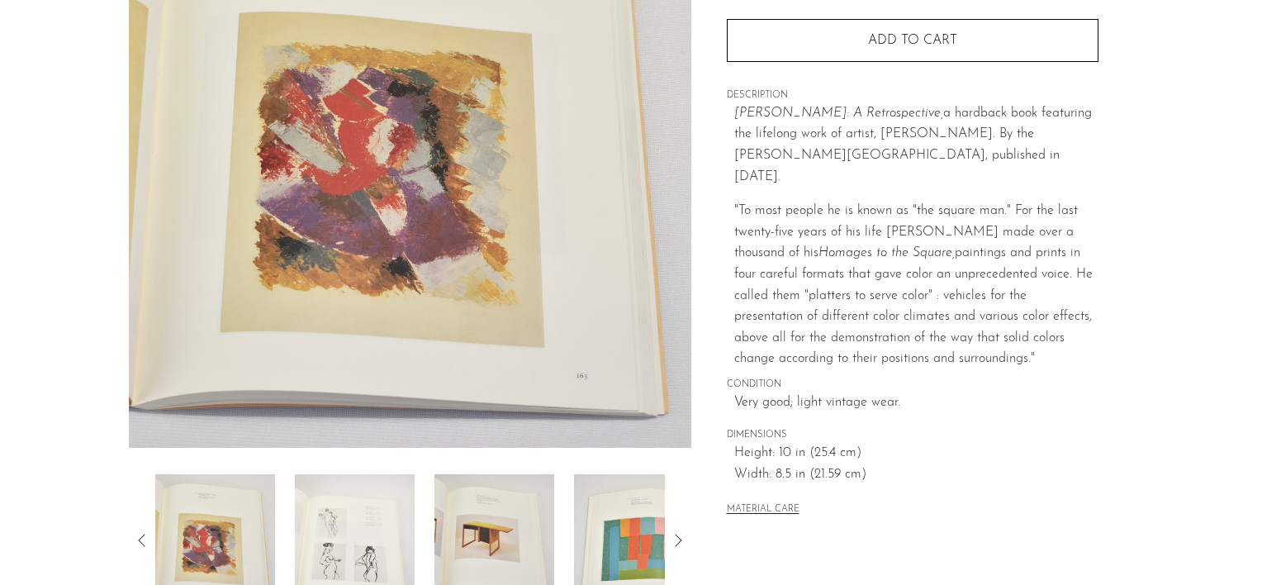
click at [362, 564] on img at bounding box center [355, 540] width 120 height 132
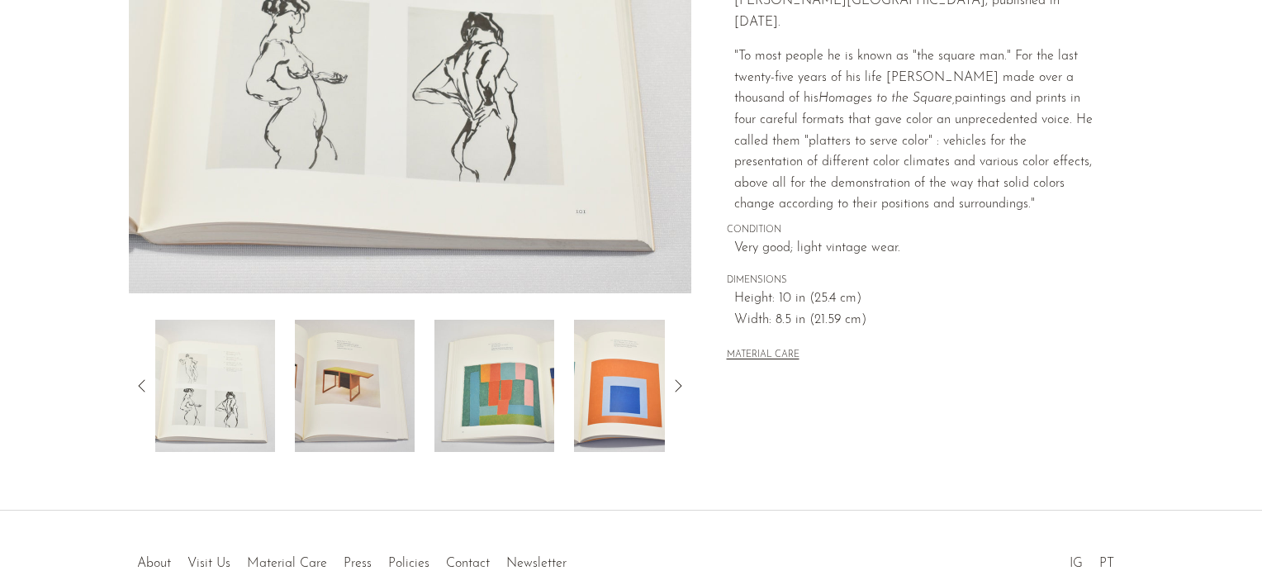
scroll to position [413, 0]
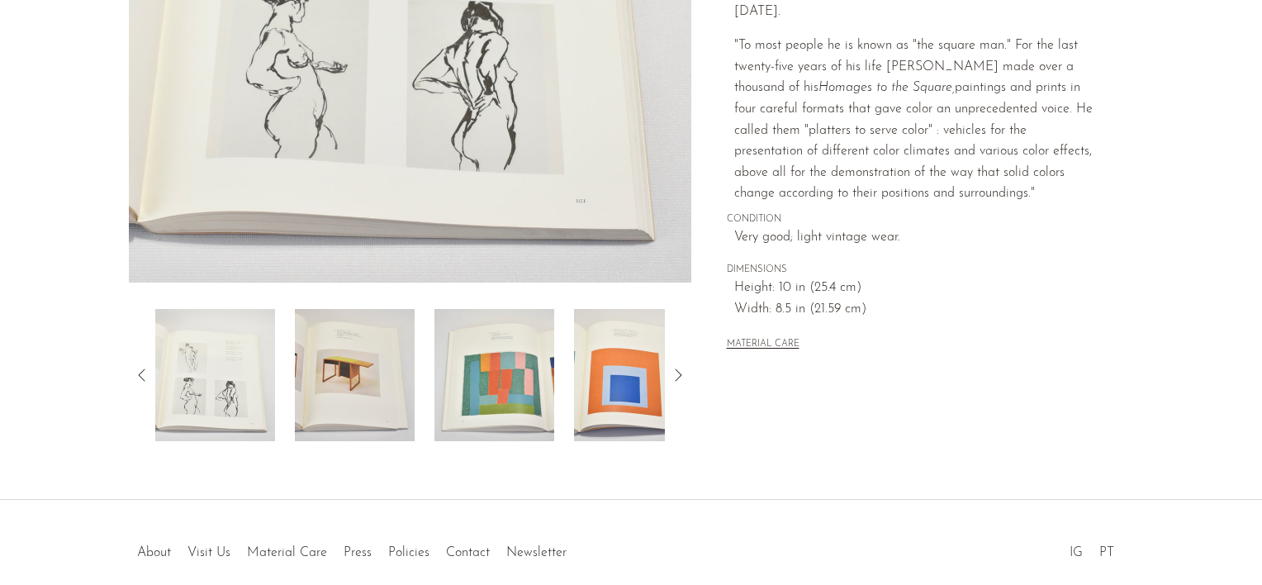
click at [139, 372] on icon at bounding box center [142, 375] width 20 height 20
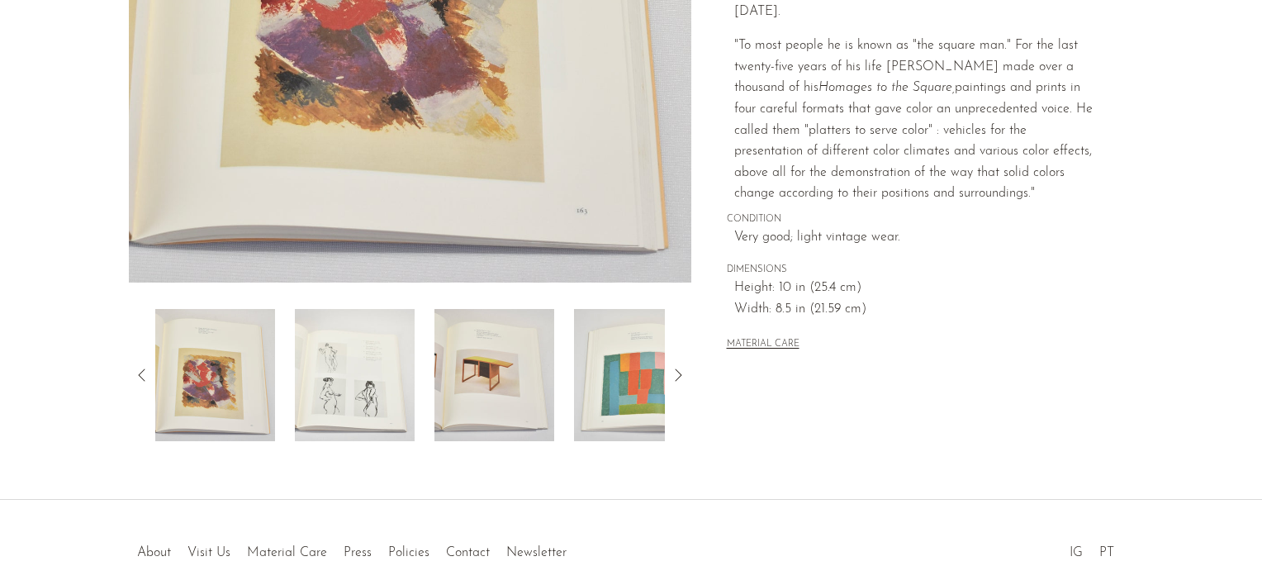
click at [145, 376] on icon at bounding box center [142, 375] width 20 height 20
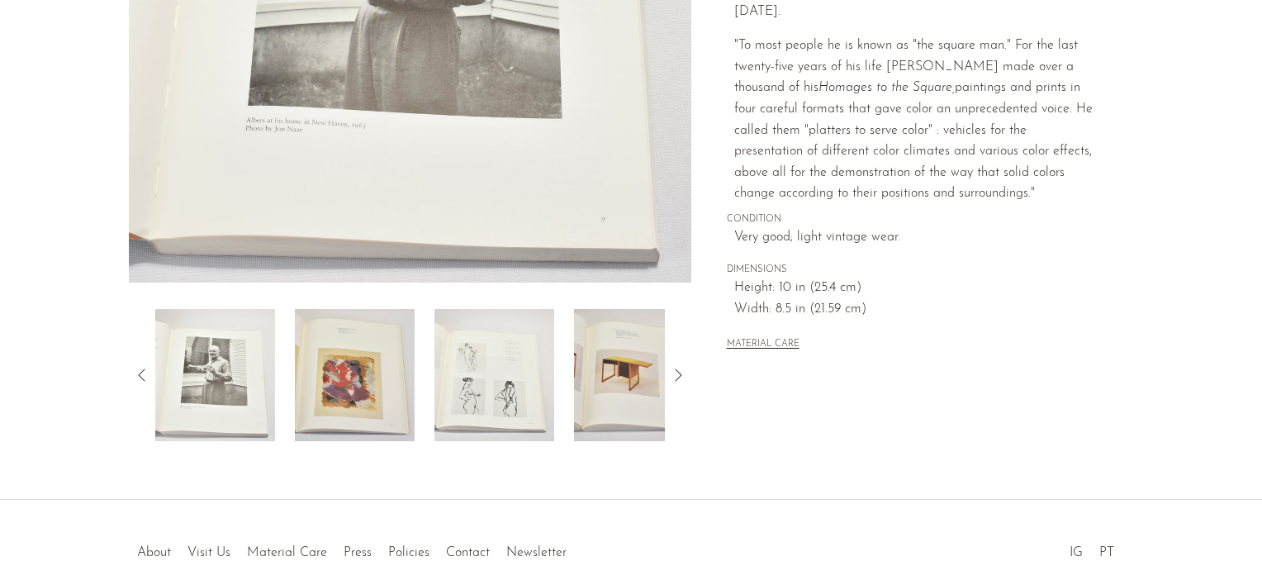
click at [225, 385] on img at bounding box center [215, 375] width 120 height 132
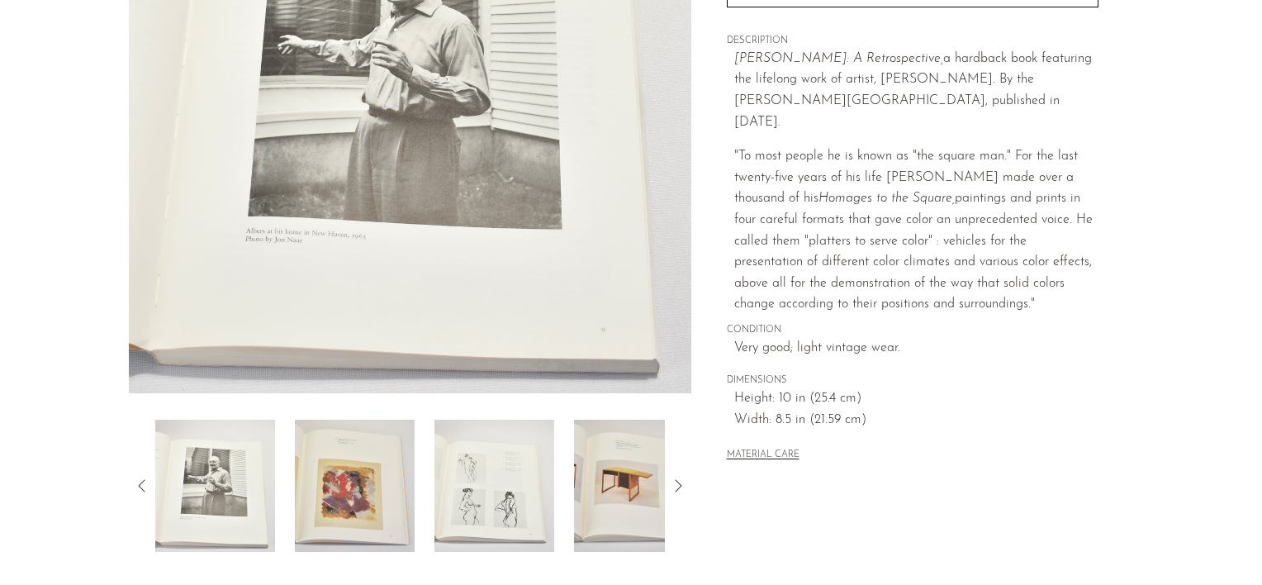
scroll to position [165, 0]
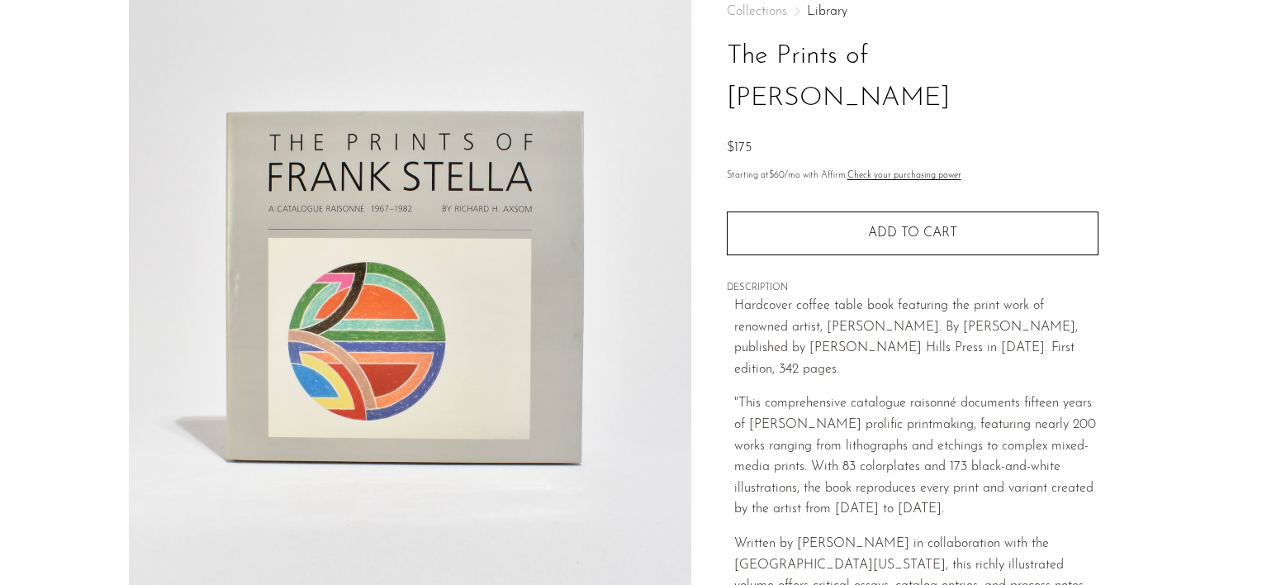
scroll to position [330, 0]
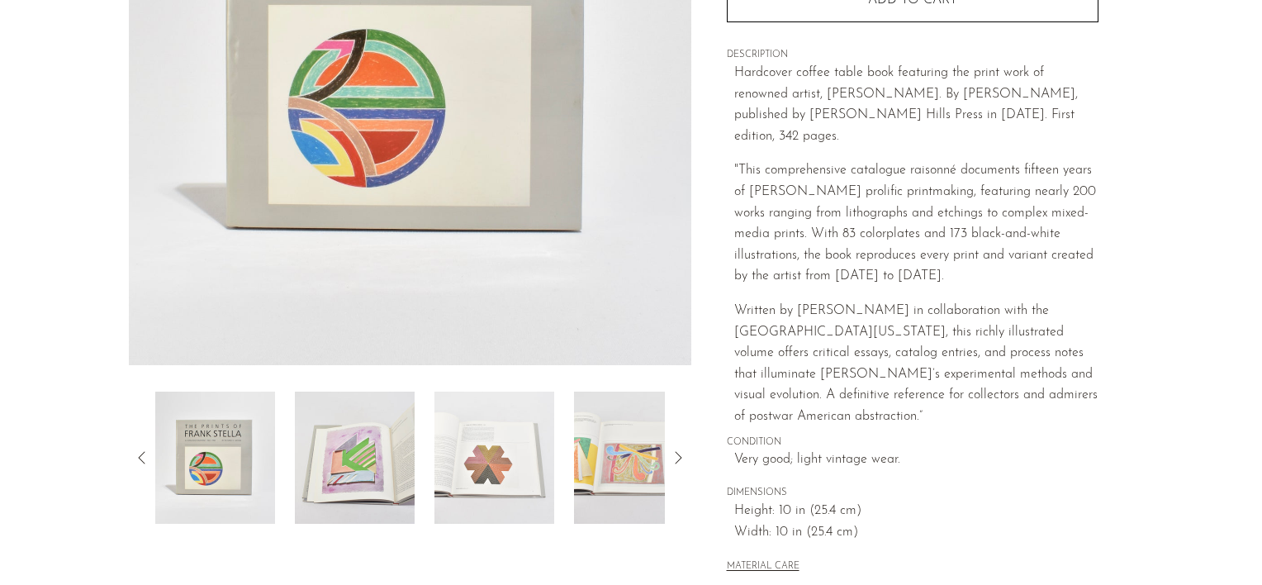
click at [489, 488] on img at bounding box center [494, 457] width 120 height 132
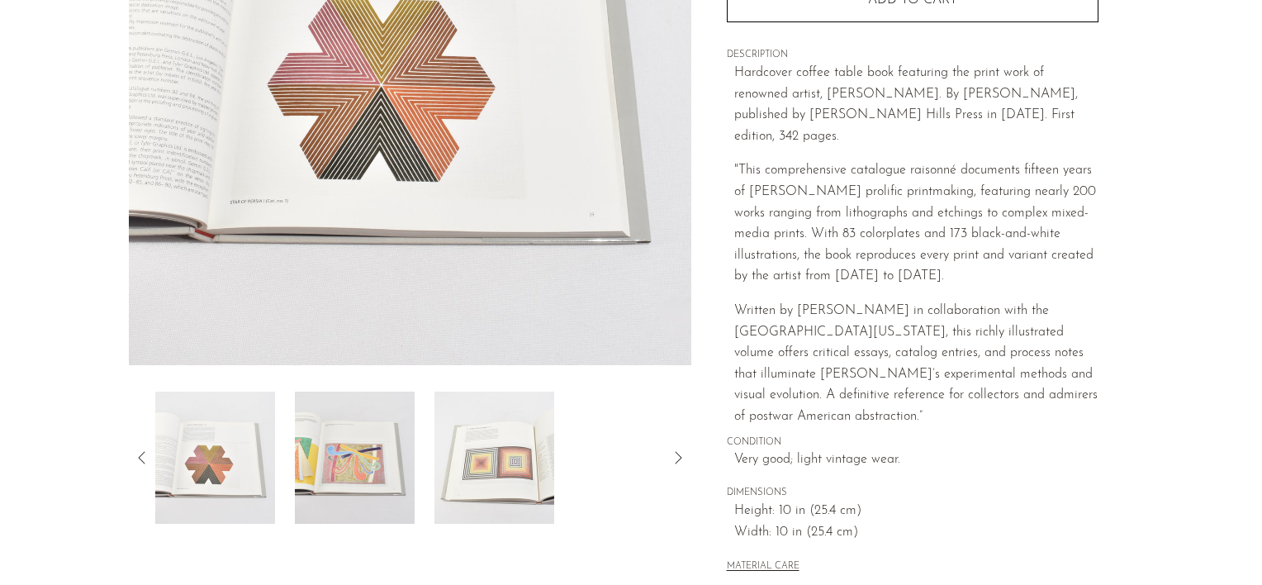
click at [519, 471] on img at bounding box center [494, 457] width 120 height 132
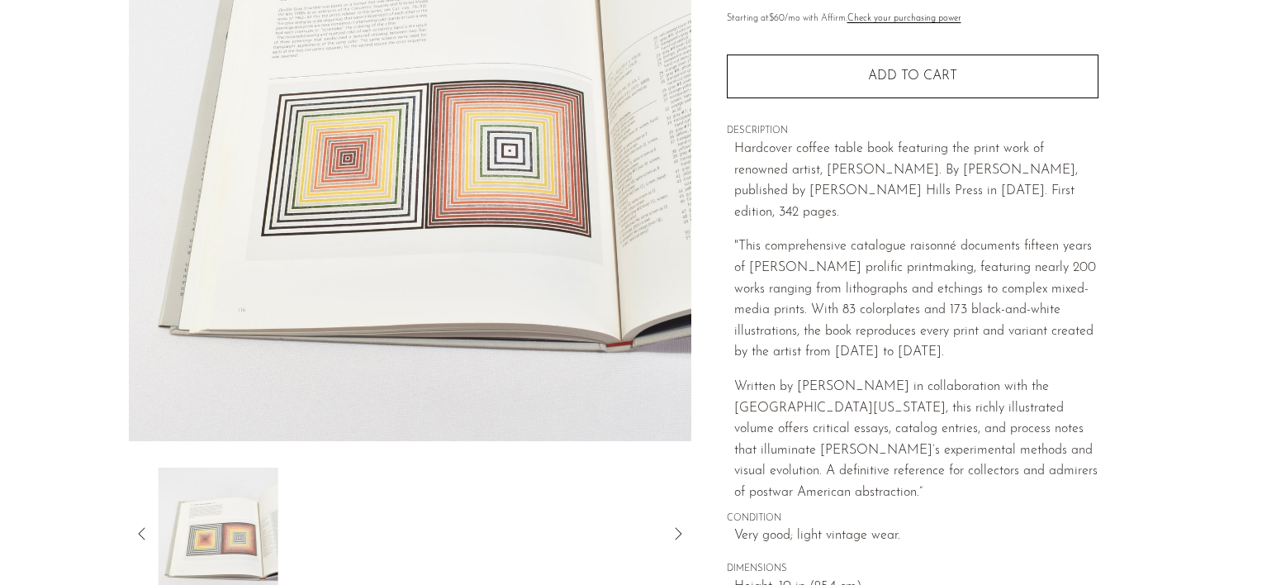
scroll to position [165, 0]
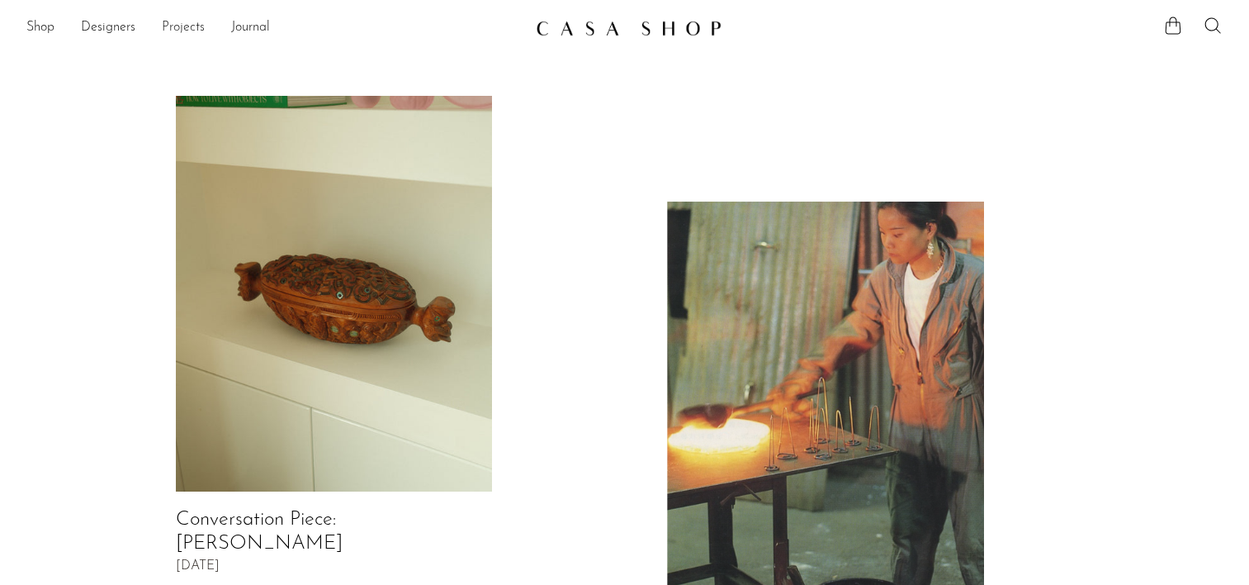
click at [187, 25] on link "Projects" at bounding box center [183, 27] width 43 height 21
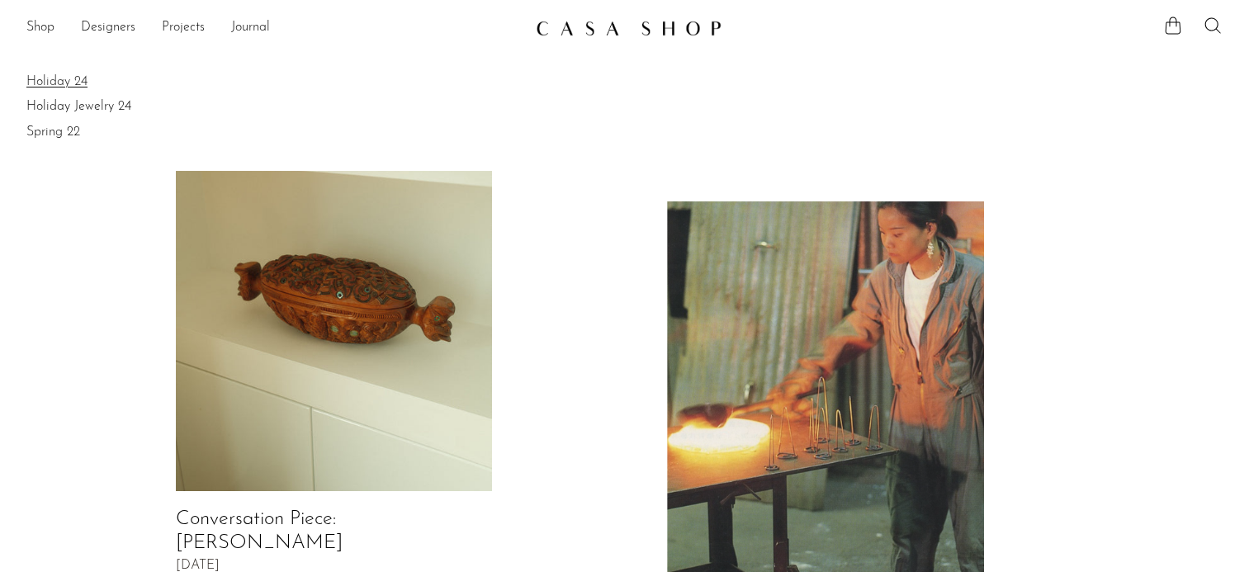
click at [59, 79] on link "Holiday 24" at bounding box center [624, 82] width 1196 height 18
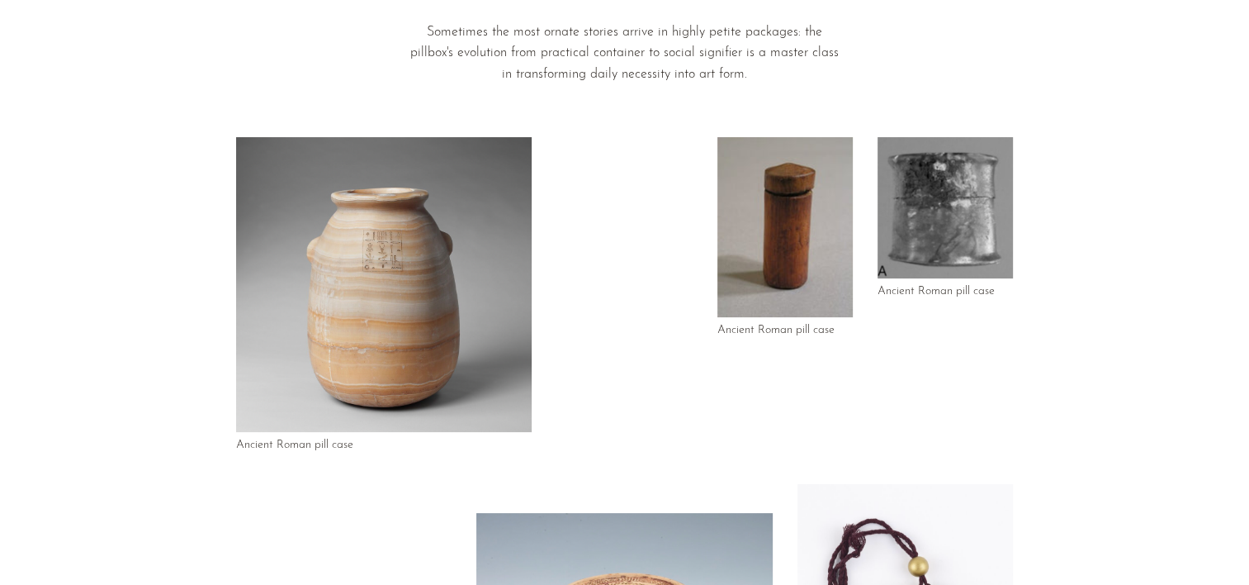
scroll to position [165, 0]
click at [961, 257] on img at bounding box center [945, 208] width 135 height 141
click at [879, 180] on img at bounding box center [945, 208] width 135 height 141
click at [797, 215] on img at bounding box center [784, 228] width 135 height 181
click at [485, 248] on img at bounding box center [384, 286] width 296 height 296
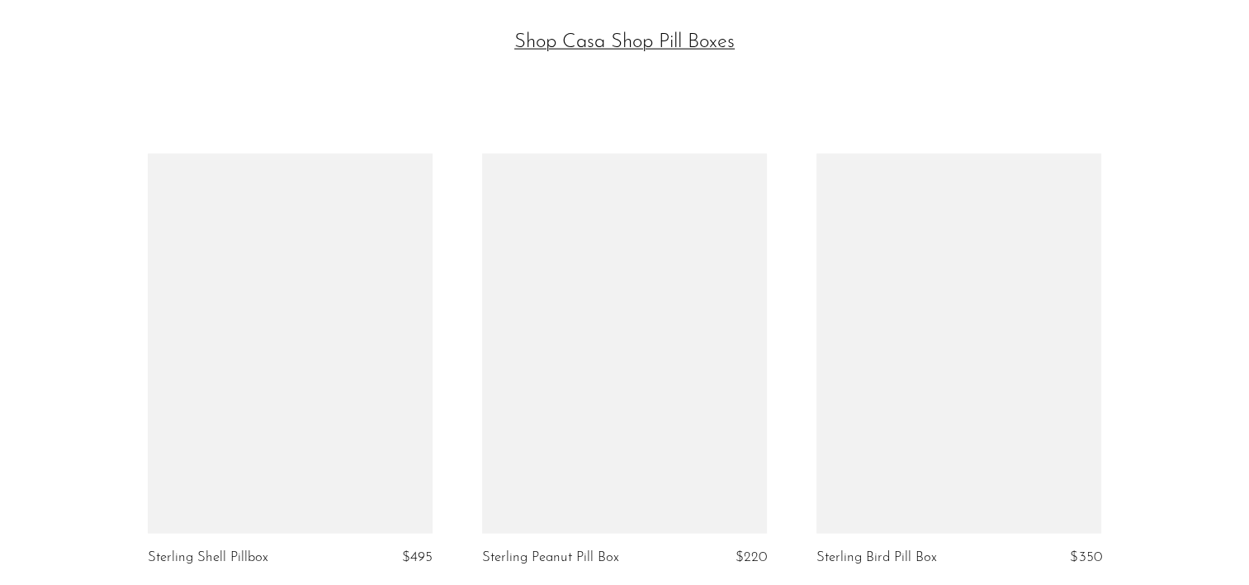
scroll to position [3949, 0]
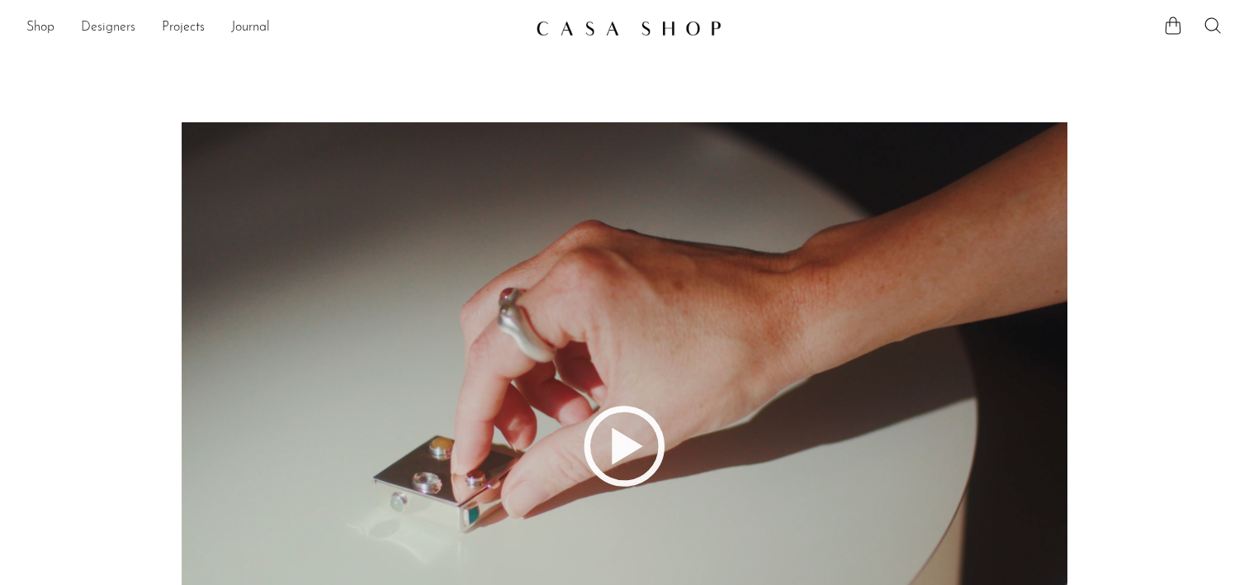
click at [102, 22] on link "Designers" at bounding box center [108, 27] width 54 height 21
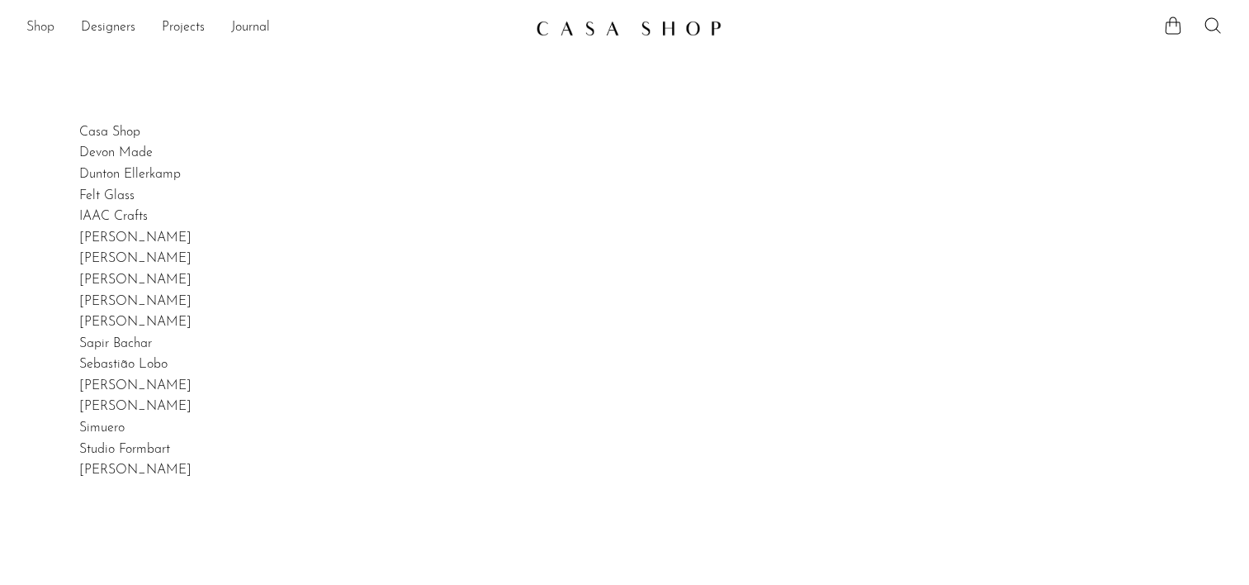
click at [42, 26] on link "Shop" at bounding box center [40, 27] width 28 height 21
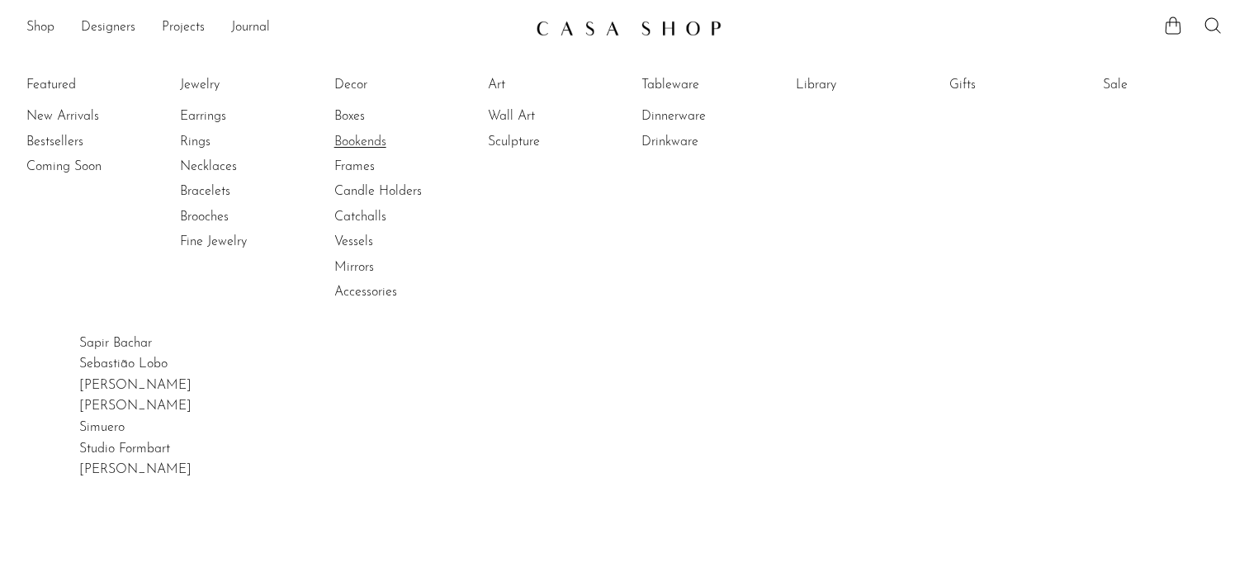
click at [379, 135] on link "Bookends" at bounding box center [396, 142] width 124 height 18
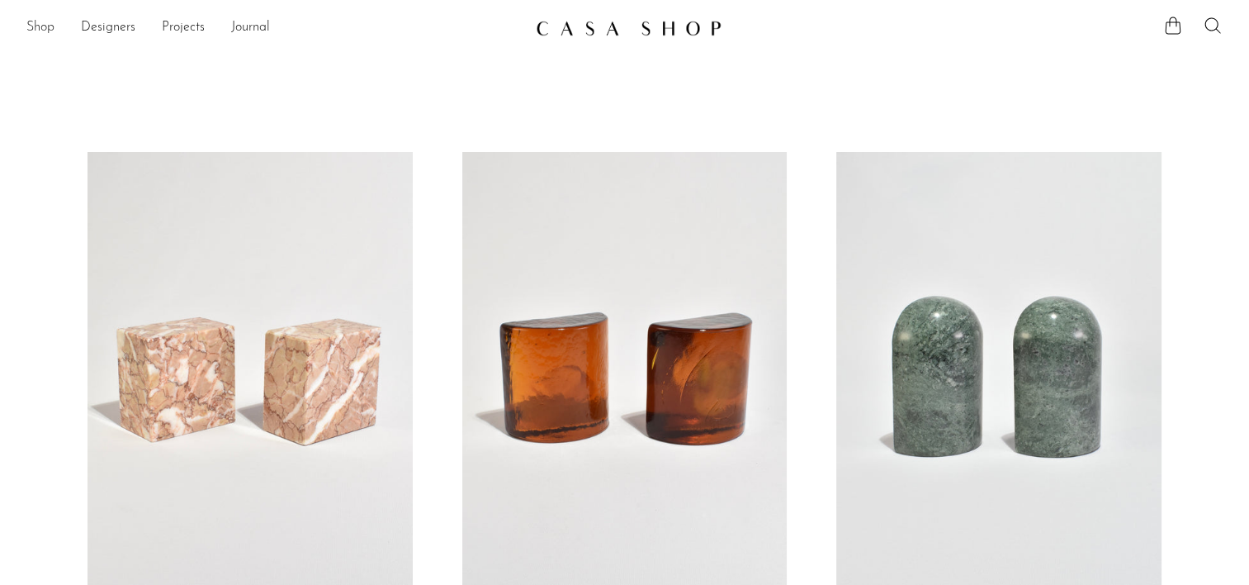
click at [43, 27] on link "Shop" at bounding box center [40, 27] width 28 height 21
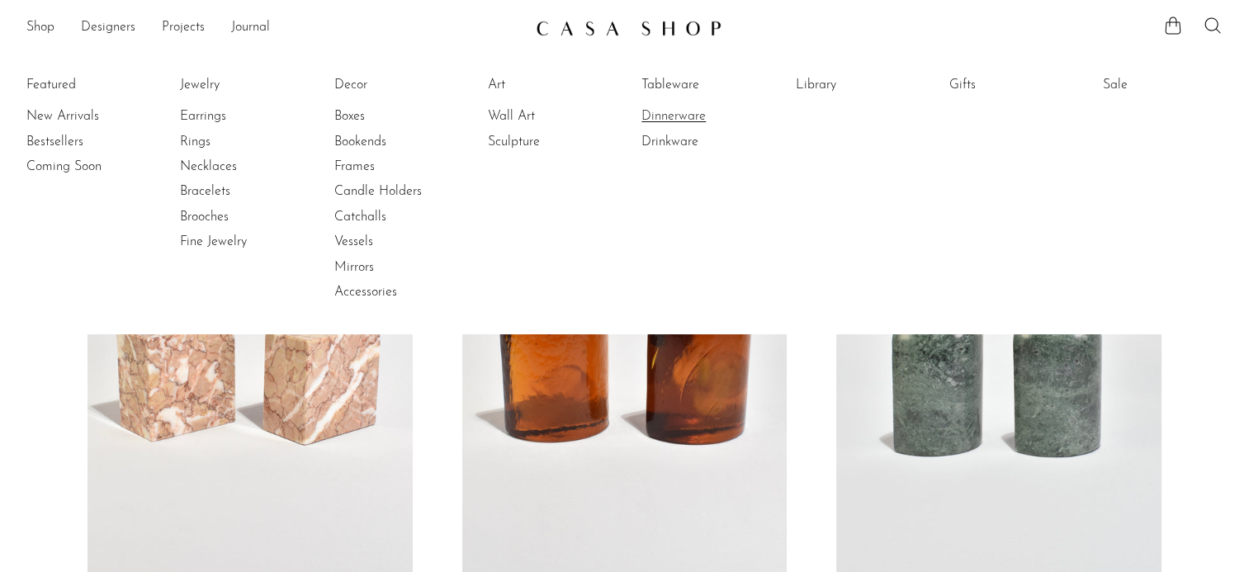
click at [672, 116] on link "Dinnerware" at bounding box center [704, 116] width 124 height 18
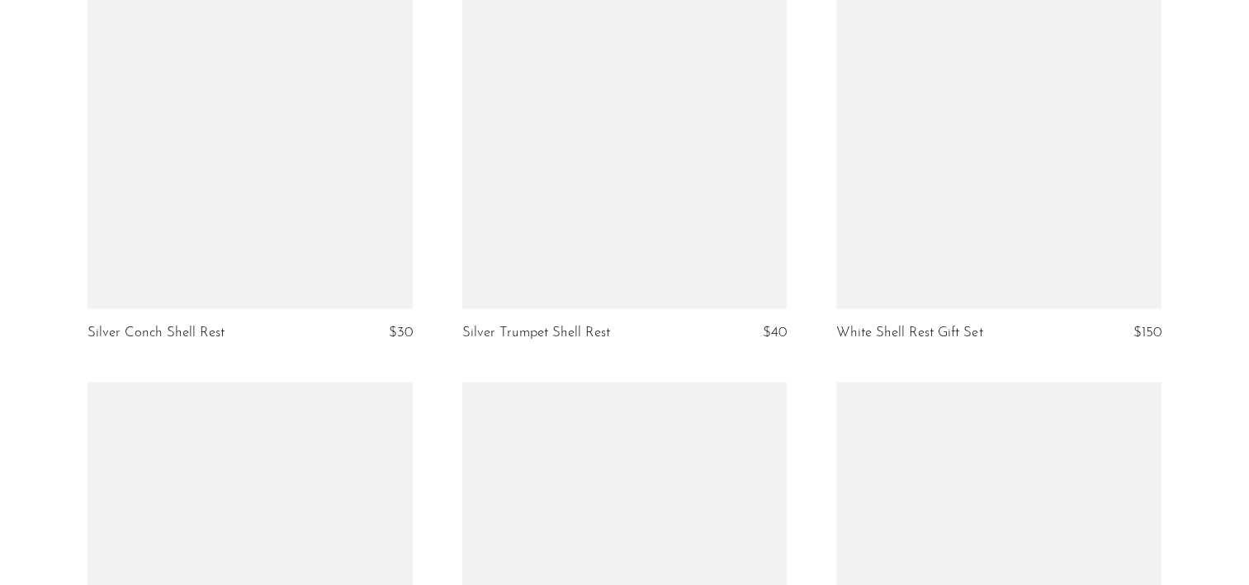
scroll to position [3798, 0]
